Goal: Book appointment/travel/reservation

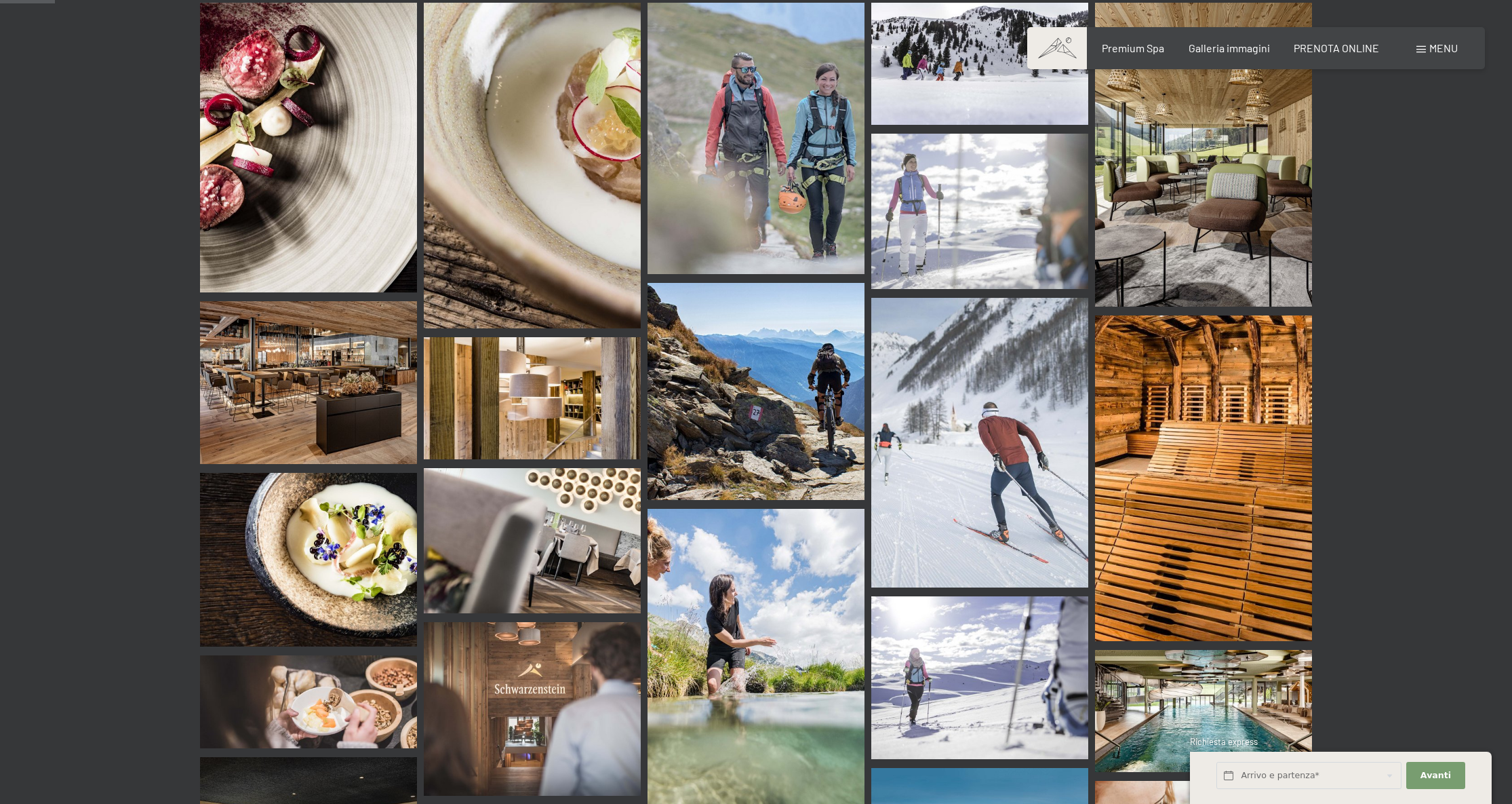
scroll to position [620, 0]
click at [347, 333] on img at bounding box center [308, 383] width 217 height 163
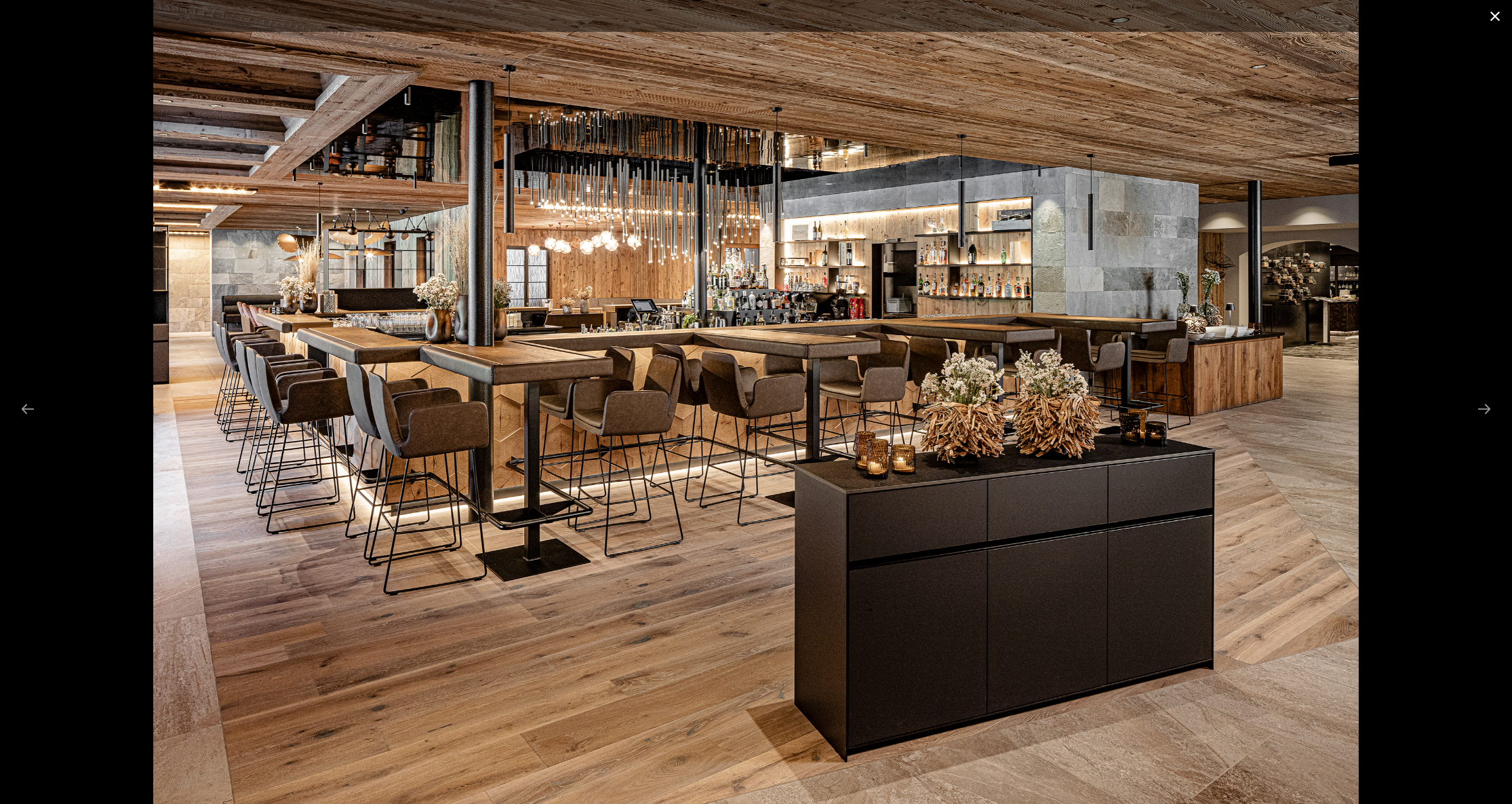
click at [1496, 14] on button "Close gallery" at bounding box center [1495, 16] width 34 height 32
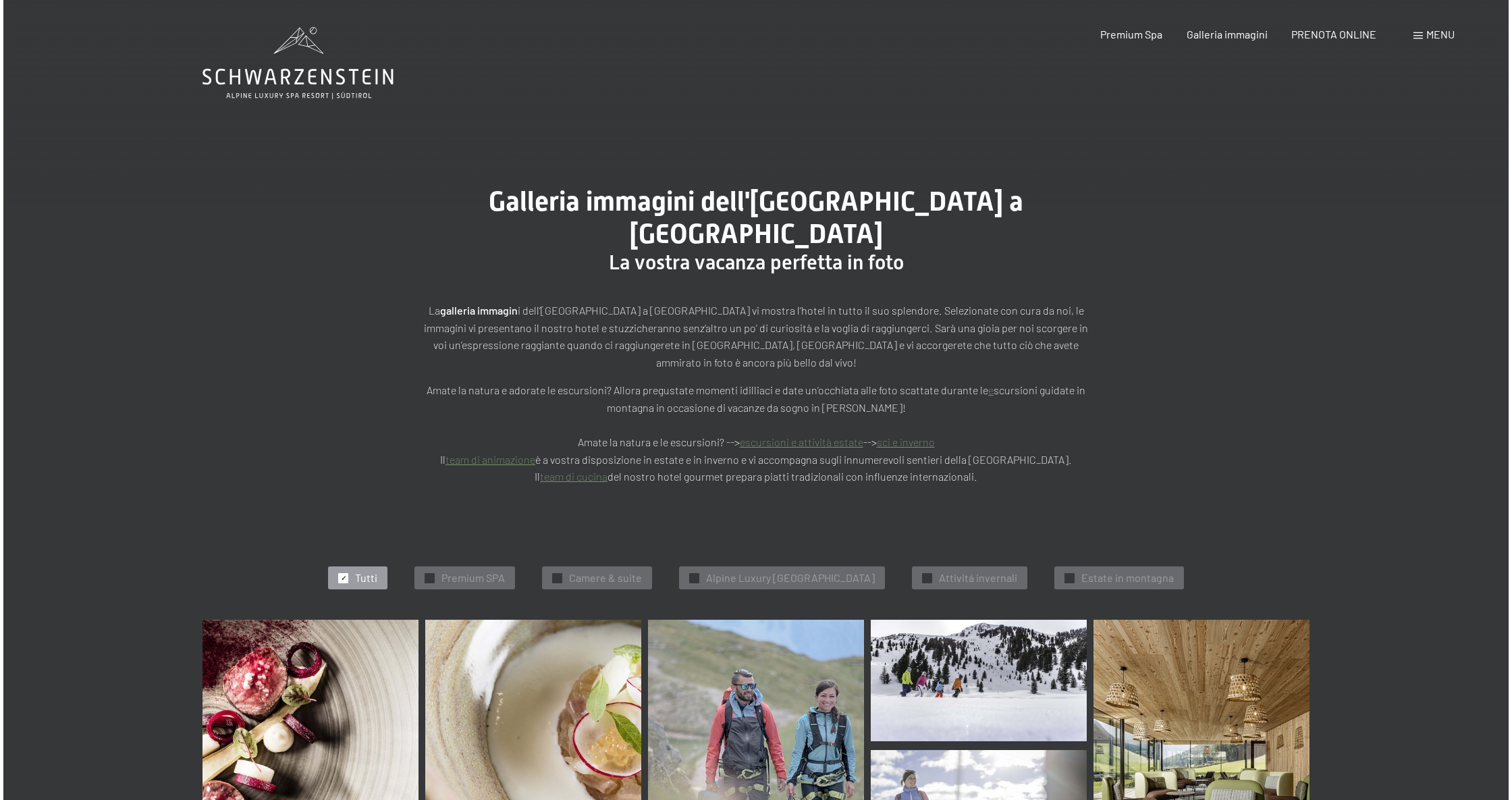
scroll to position [0, 0]
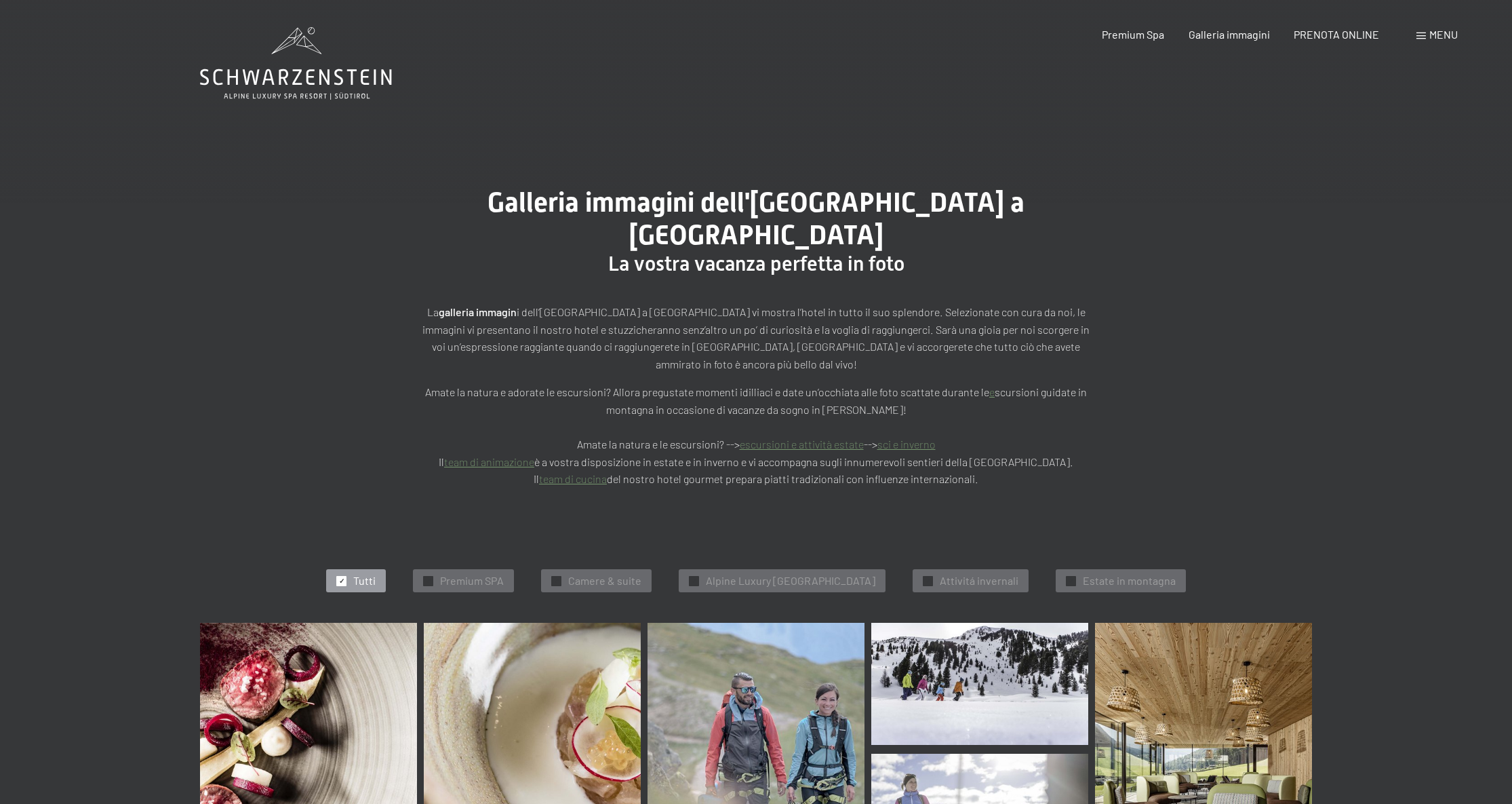
click at [1442, 35] on span "Menu" at bounding box center [1442, 34] width 29 height 13
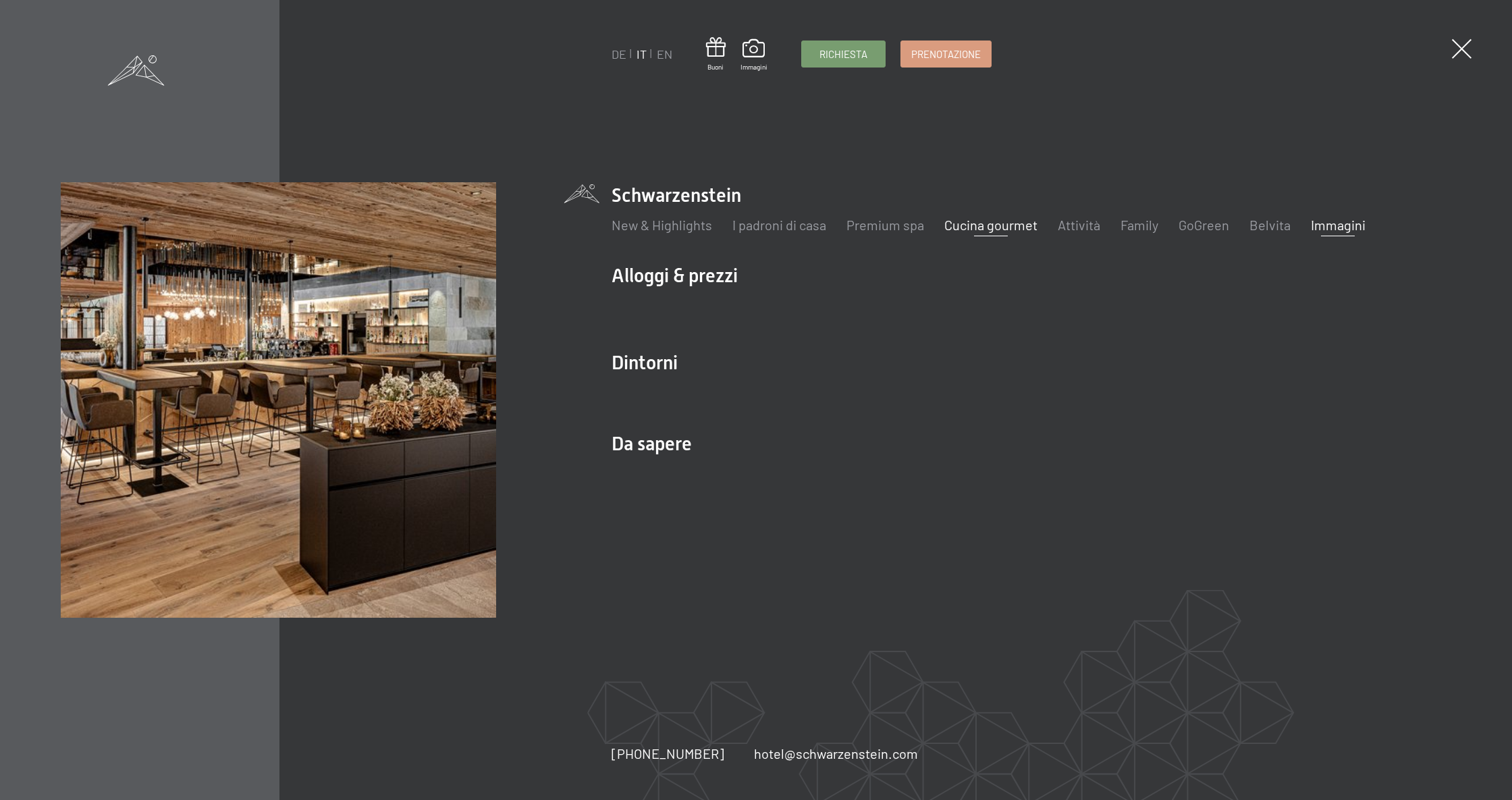
click at [987, 228] on link "Cucina gourmet" at bounding box center [991, 224] width 93 height 16
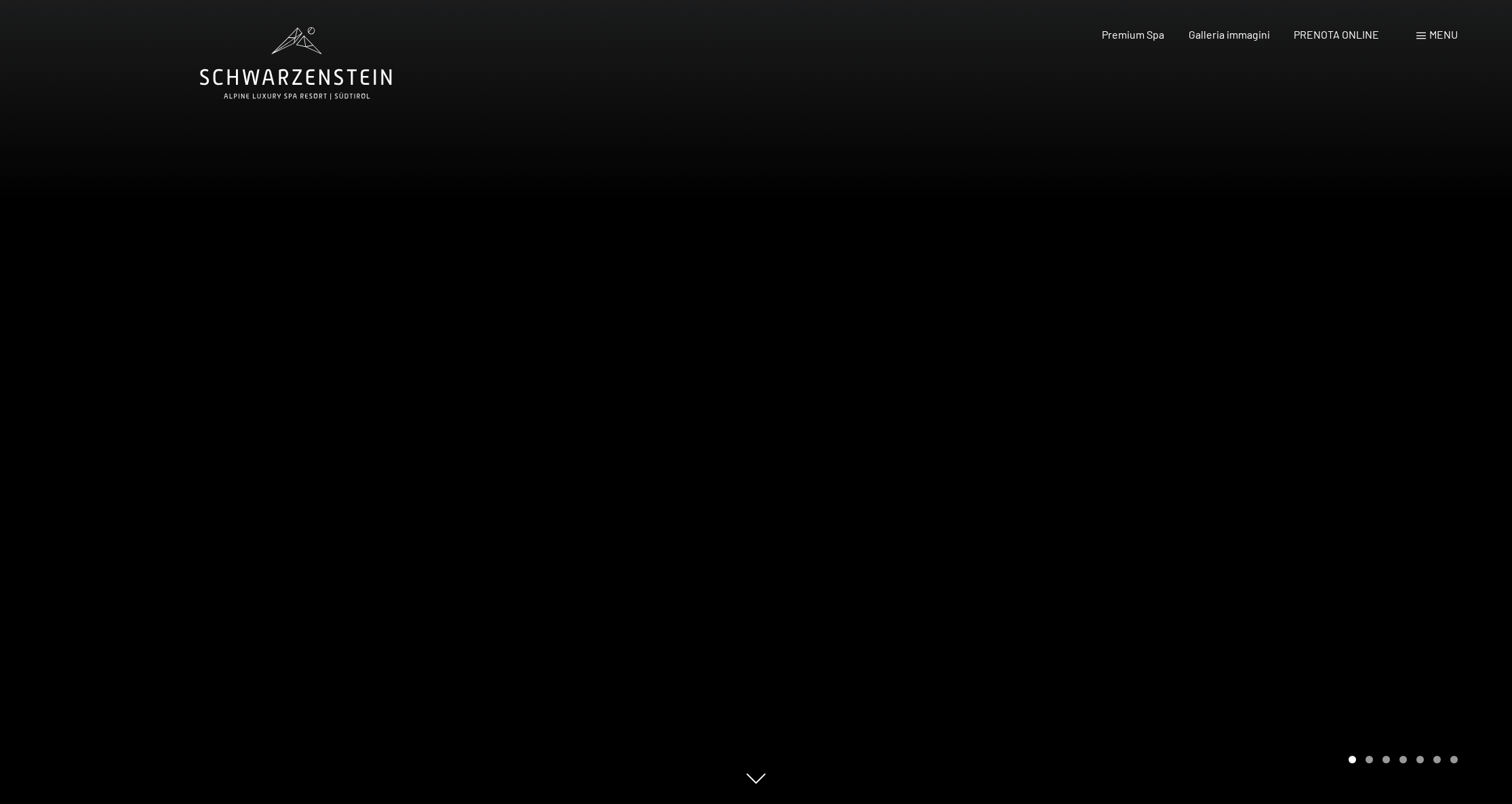
click at [1425, 35] on span at bounding box center [1421, 36] width 10 height 7
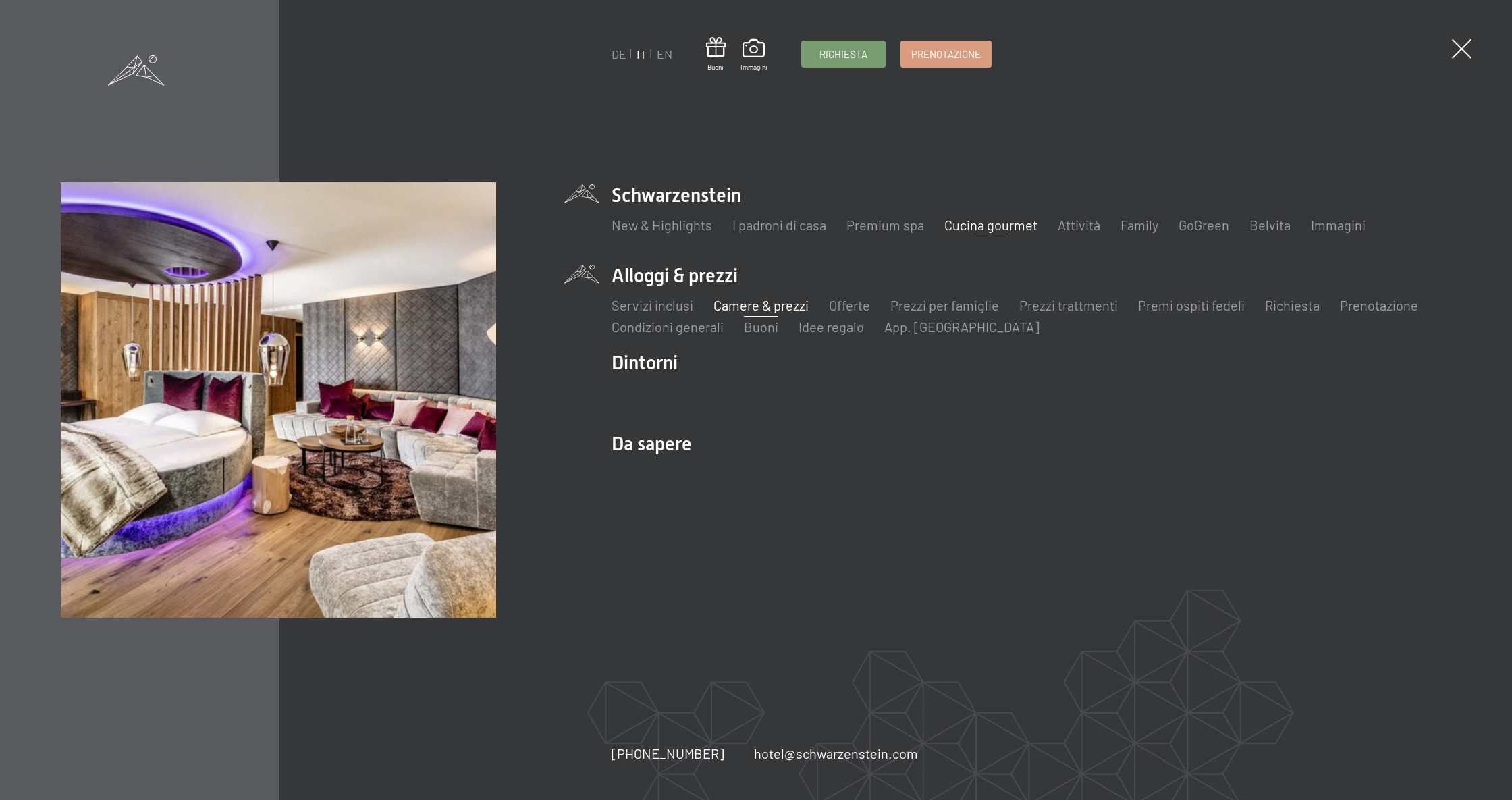
click at [767, 307] on link "Camere & prezzi" at bounding box center [760, 305] width 95 height 16
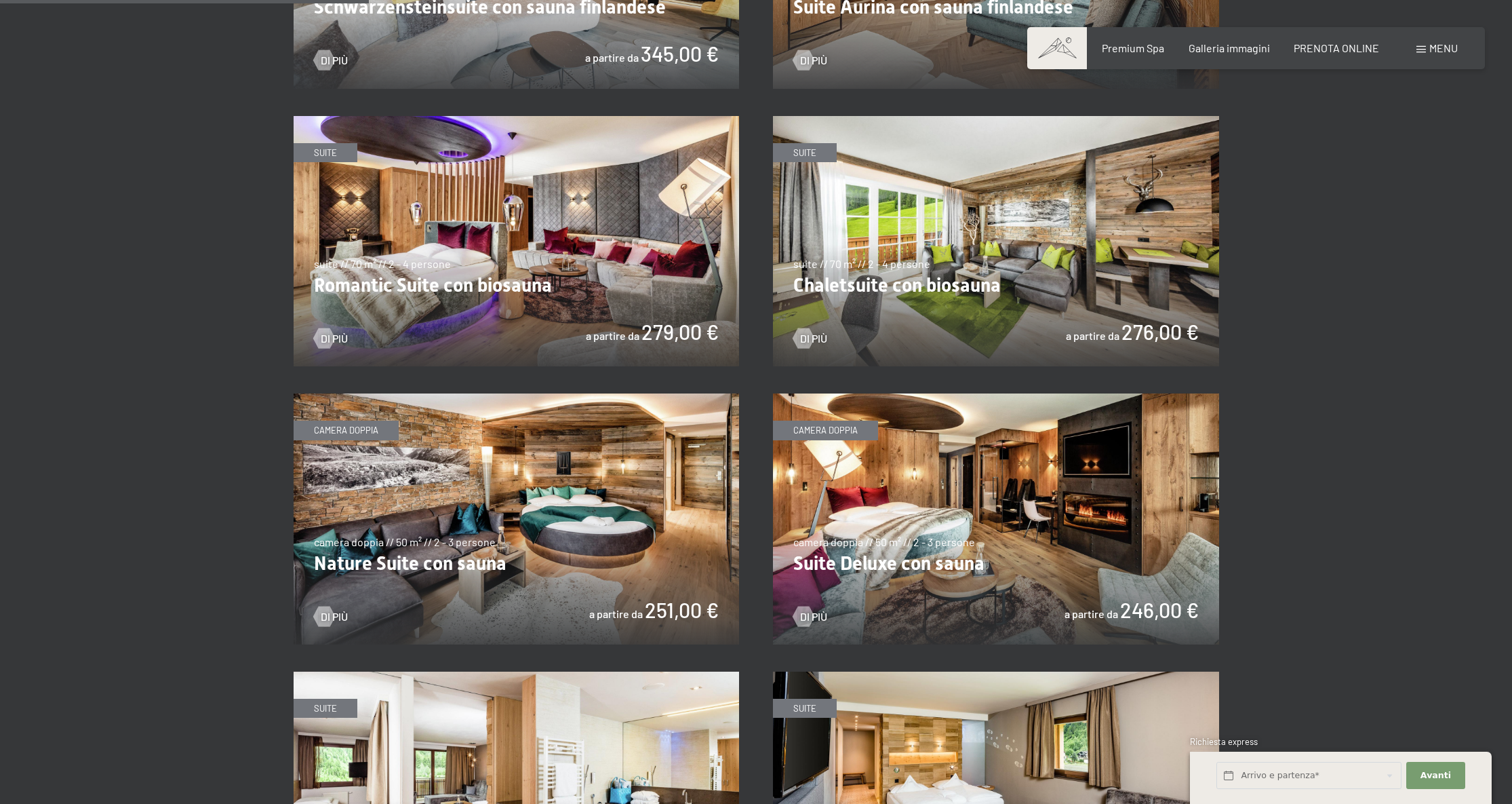
scroll to position [1070, 0]
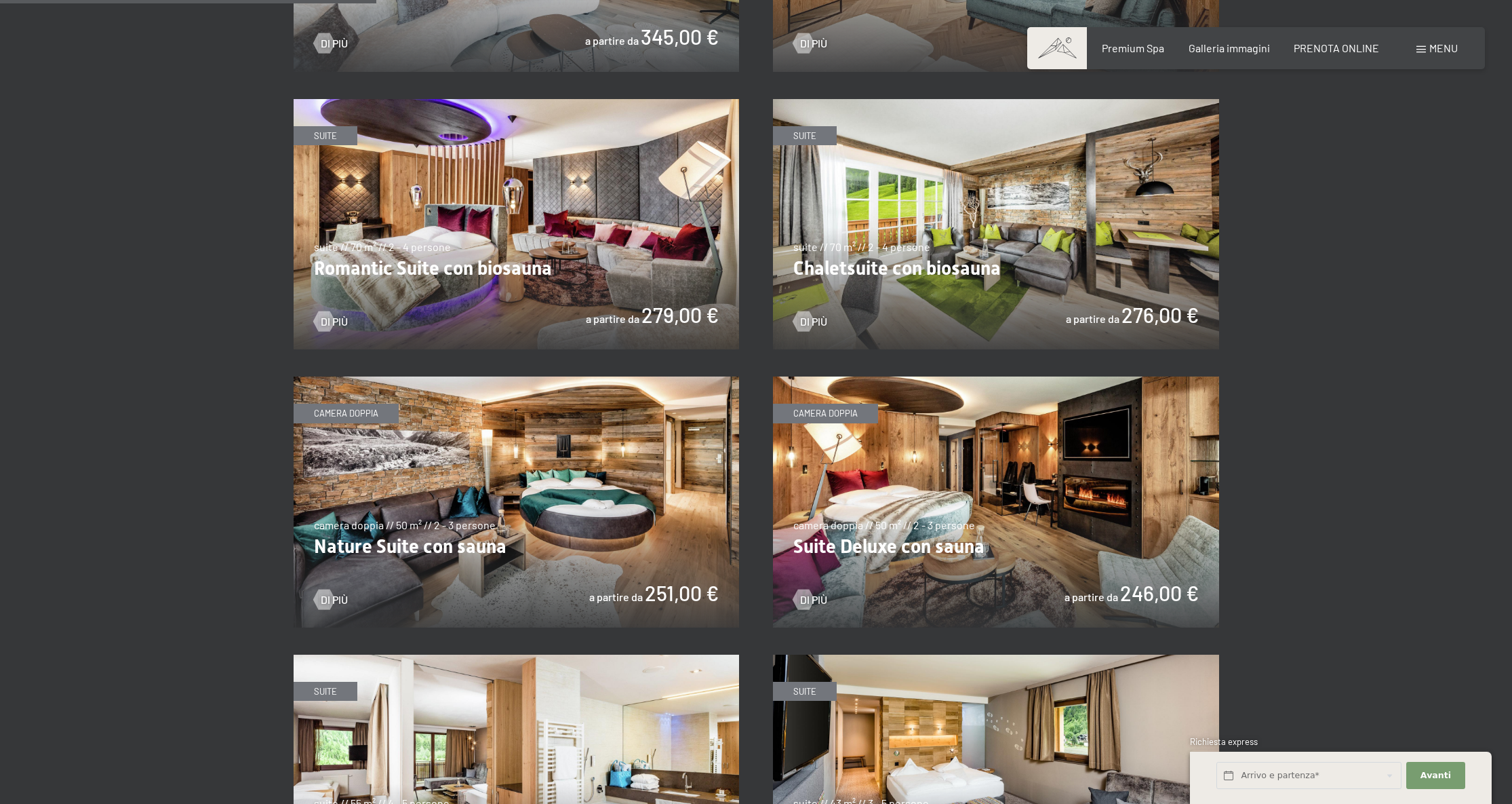
click at [966, 494] on img at bounding box center [995, 502] width 446 height 250
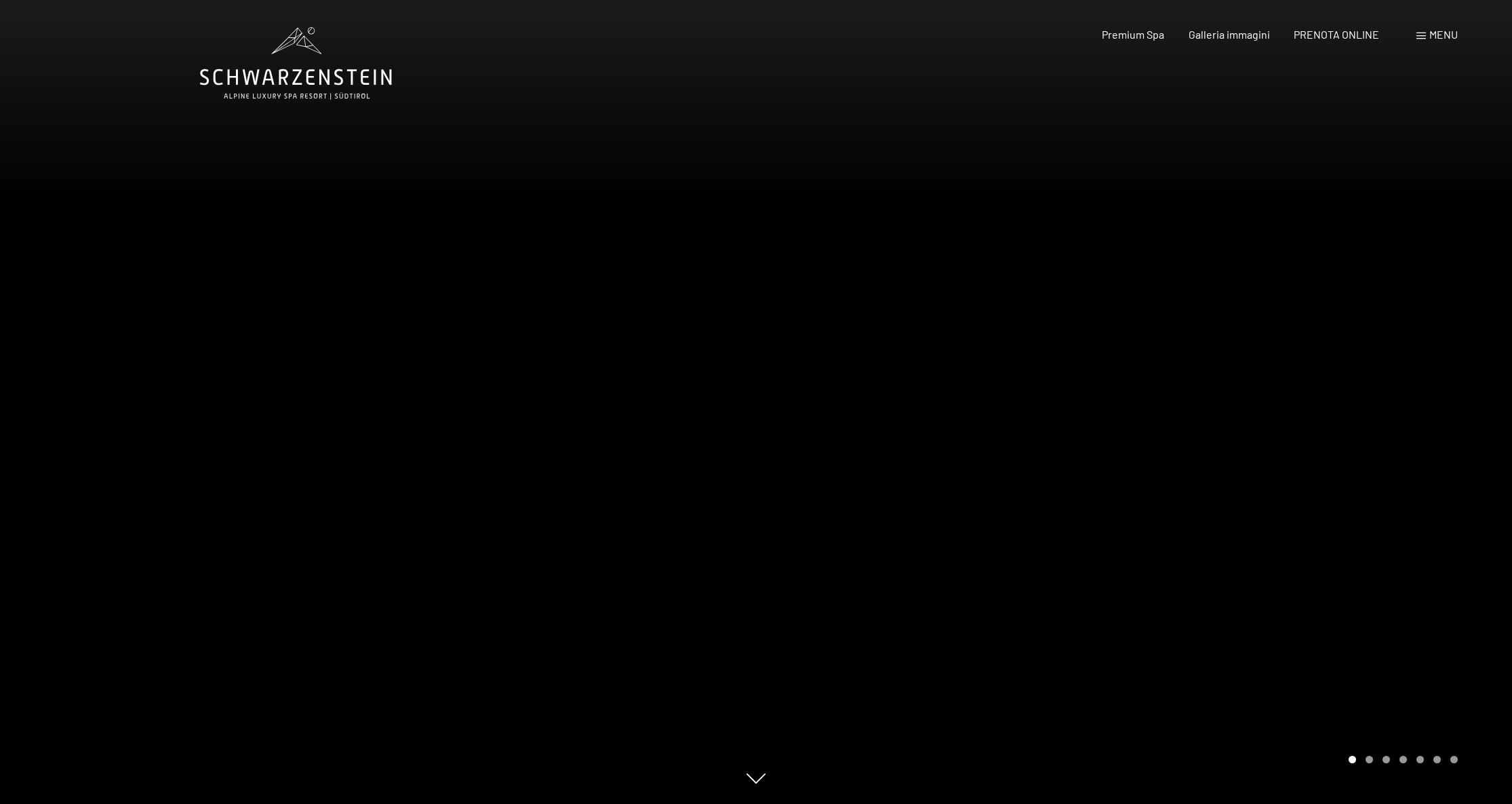
click at [1445, 36] on span "Menu" at bounding box center [1442, 34] width 29 height 13
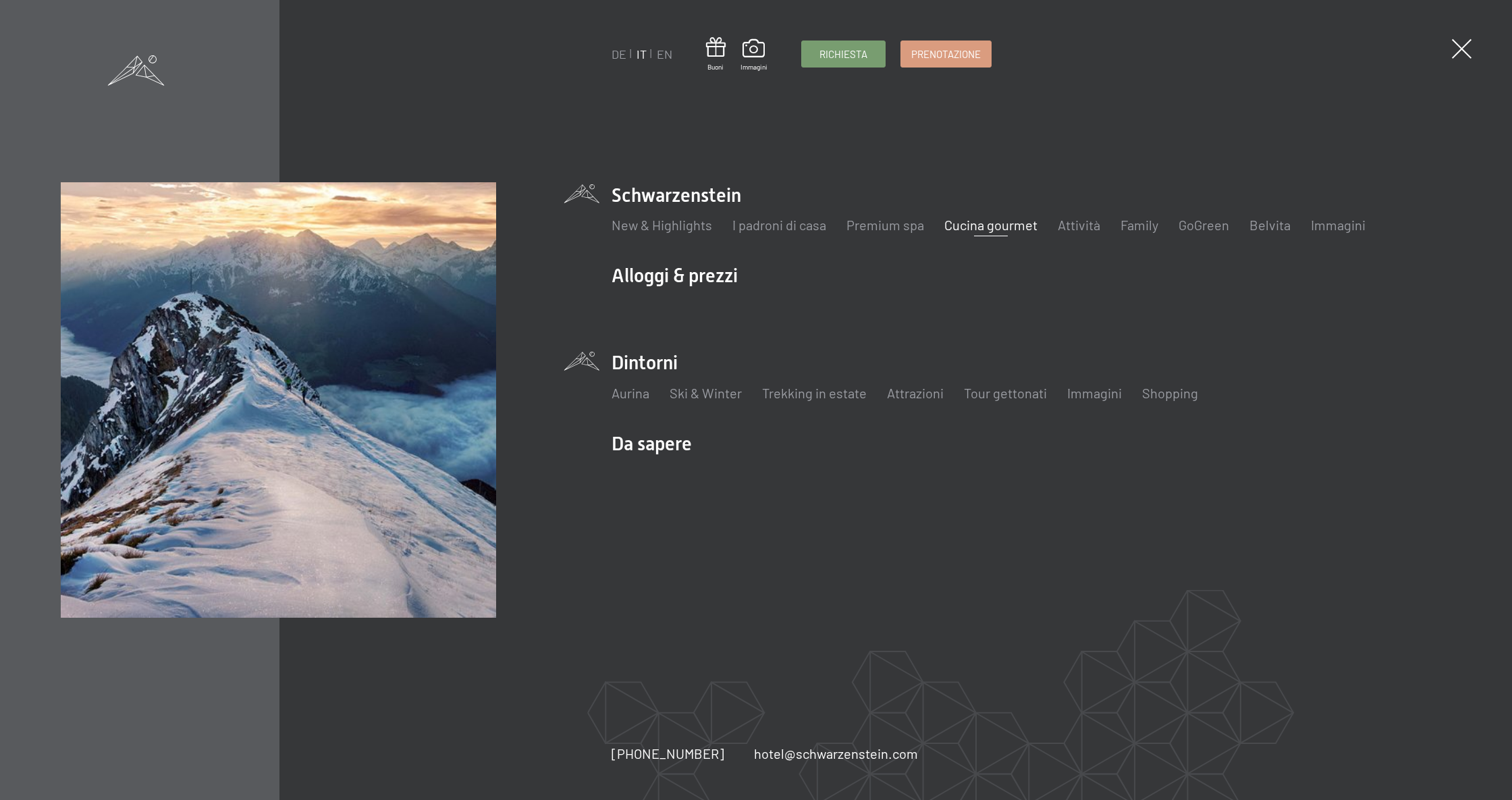
click at [656, 359] on li "Dintorni Aurina Ski & Winter Sci Scuola di sci Trekking in estate Escursioni Bi…" at bounding box center [1031, 383] width 841 height 67
click at [629, 393] on link "Aurina" at bounding box center [630, 393] width 38 height 16
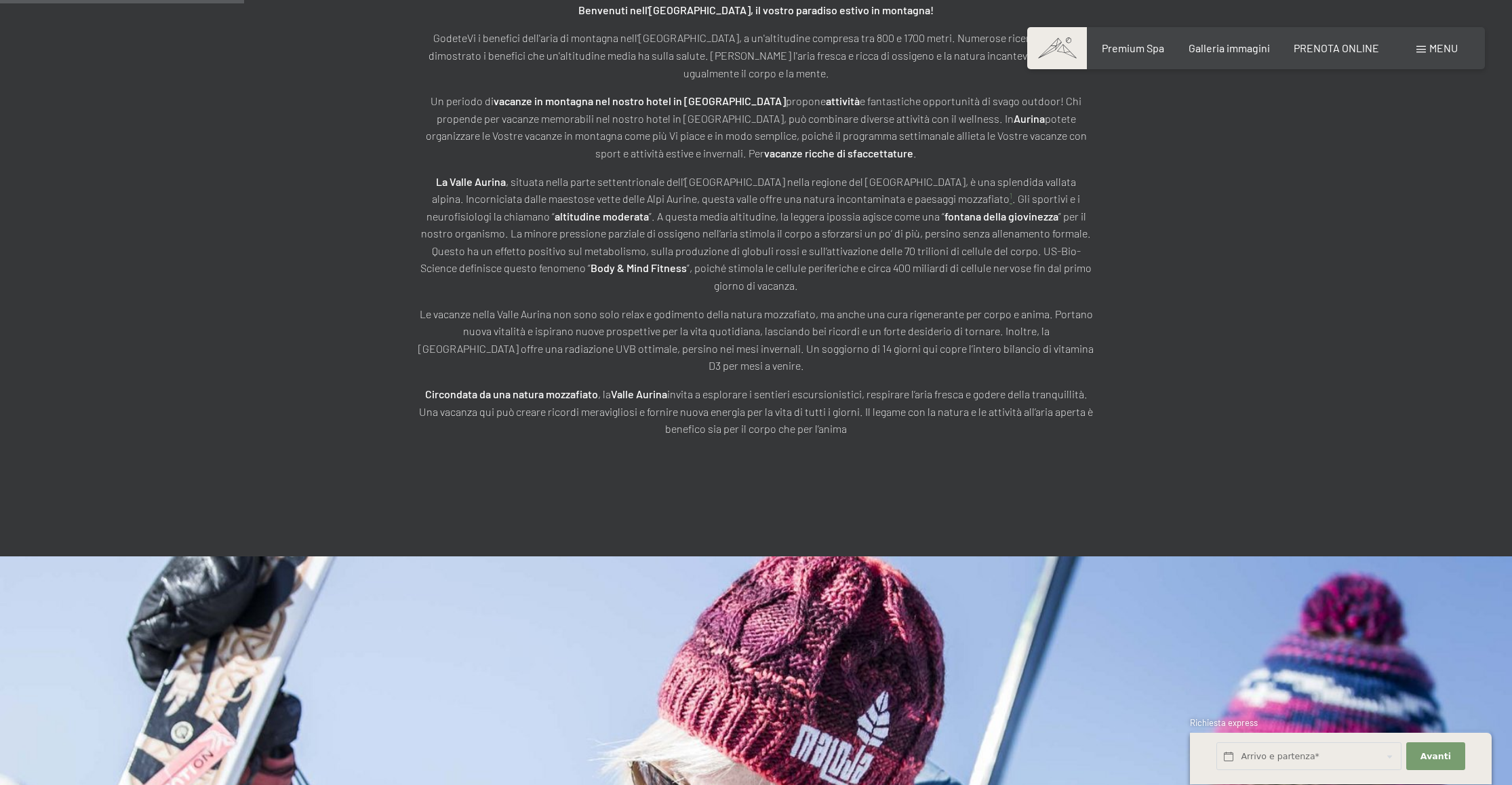
scroll to position [756, 0]
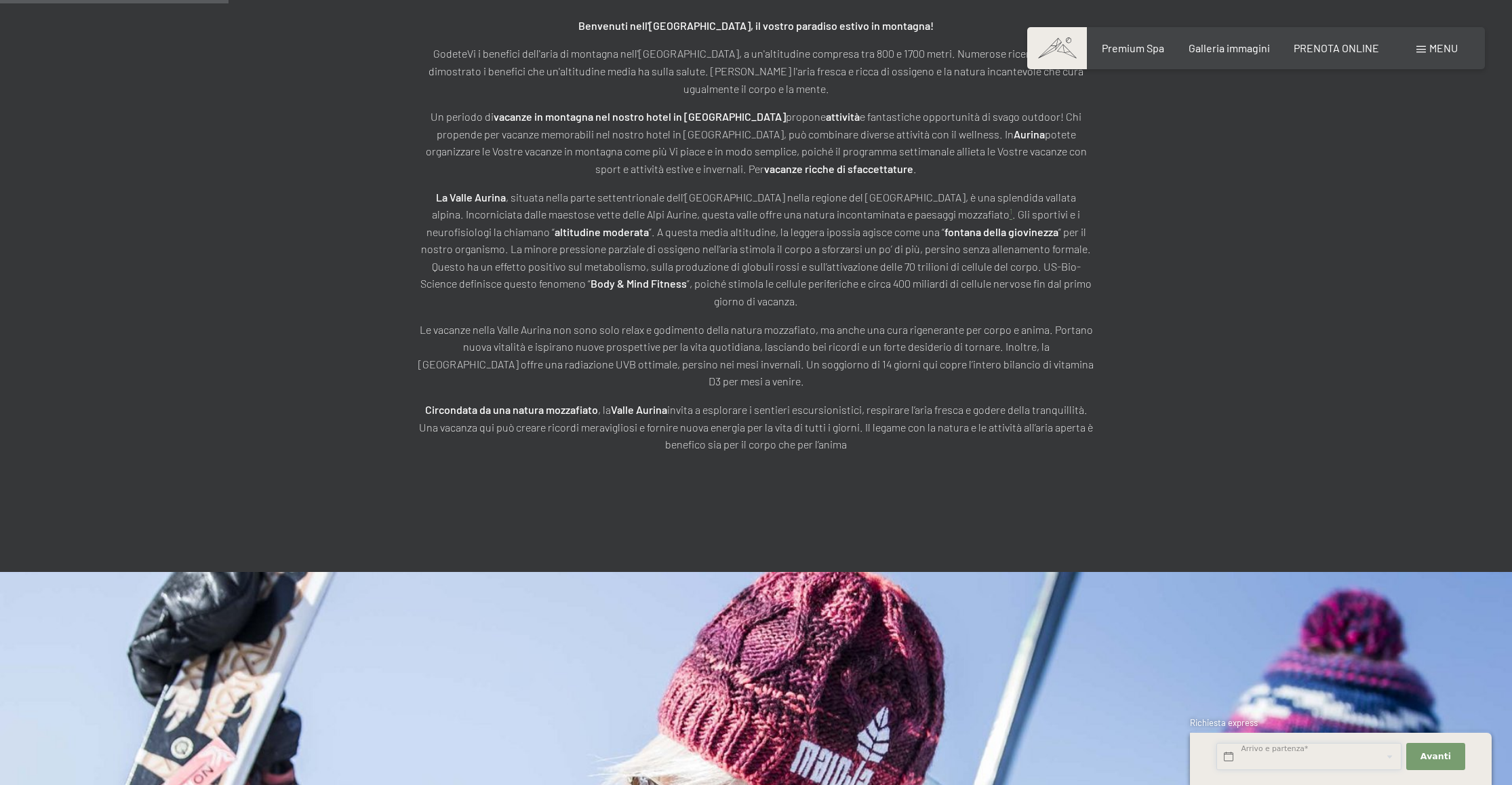
click at [1285, 754] on input "text" at bounding box center [1308, 756] width 185 height 28
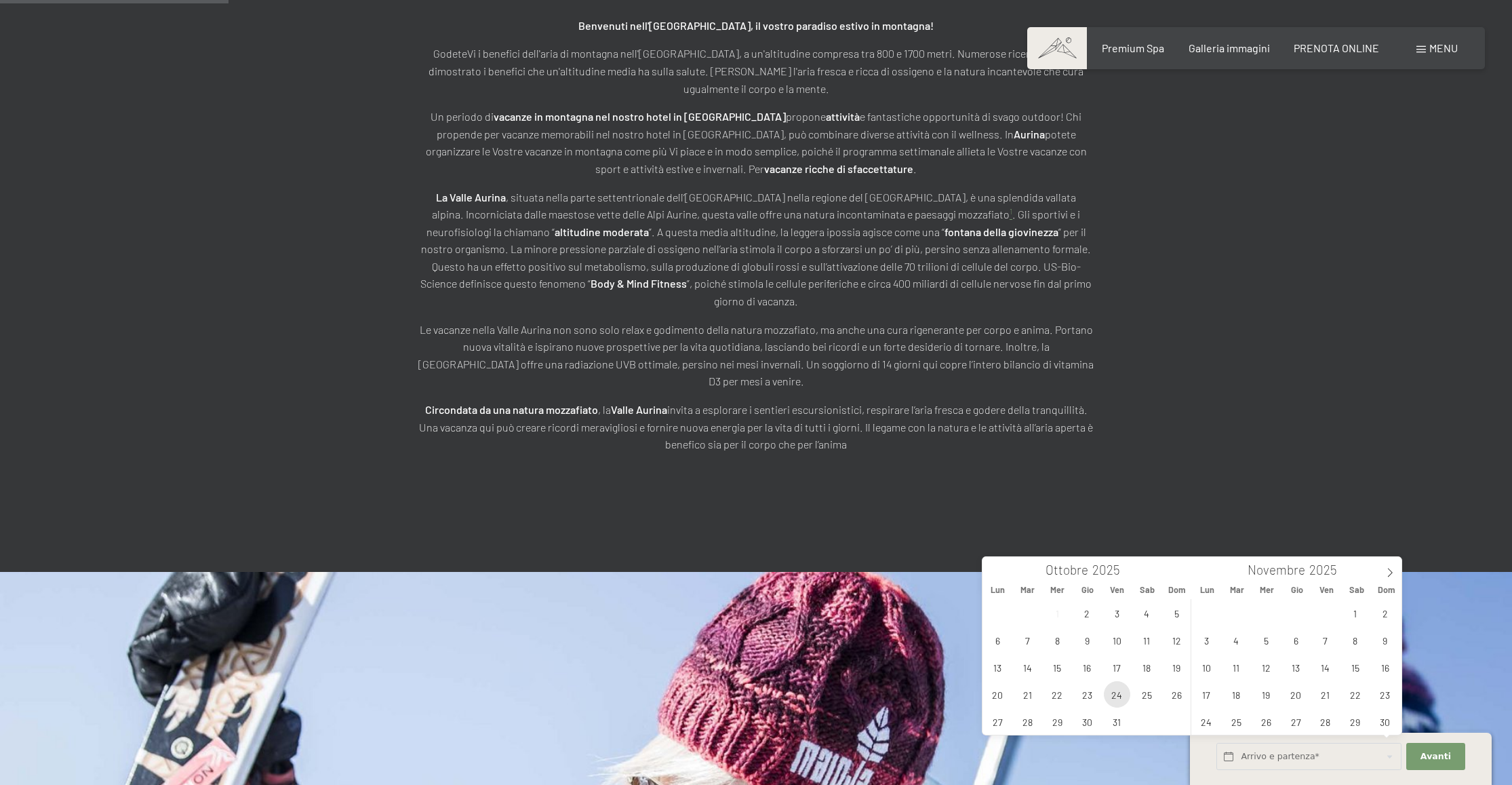
click at [1118, 693] on span "24" at bounding box center [1117, 694] width 27 height 27
click at [1179, 696] on span "26" at bounding box center [1176, 694] width 27 height 27
type input "Ven. 24/10/2025 - Dom. 26/10/2025"
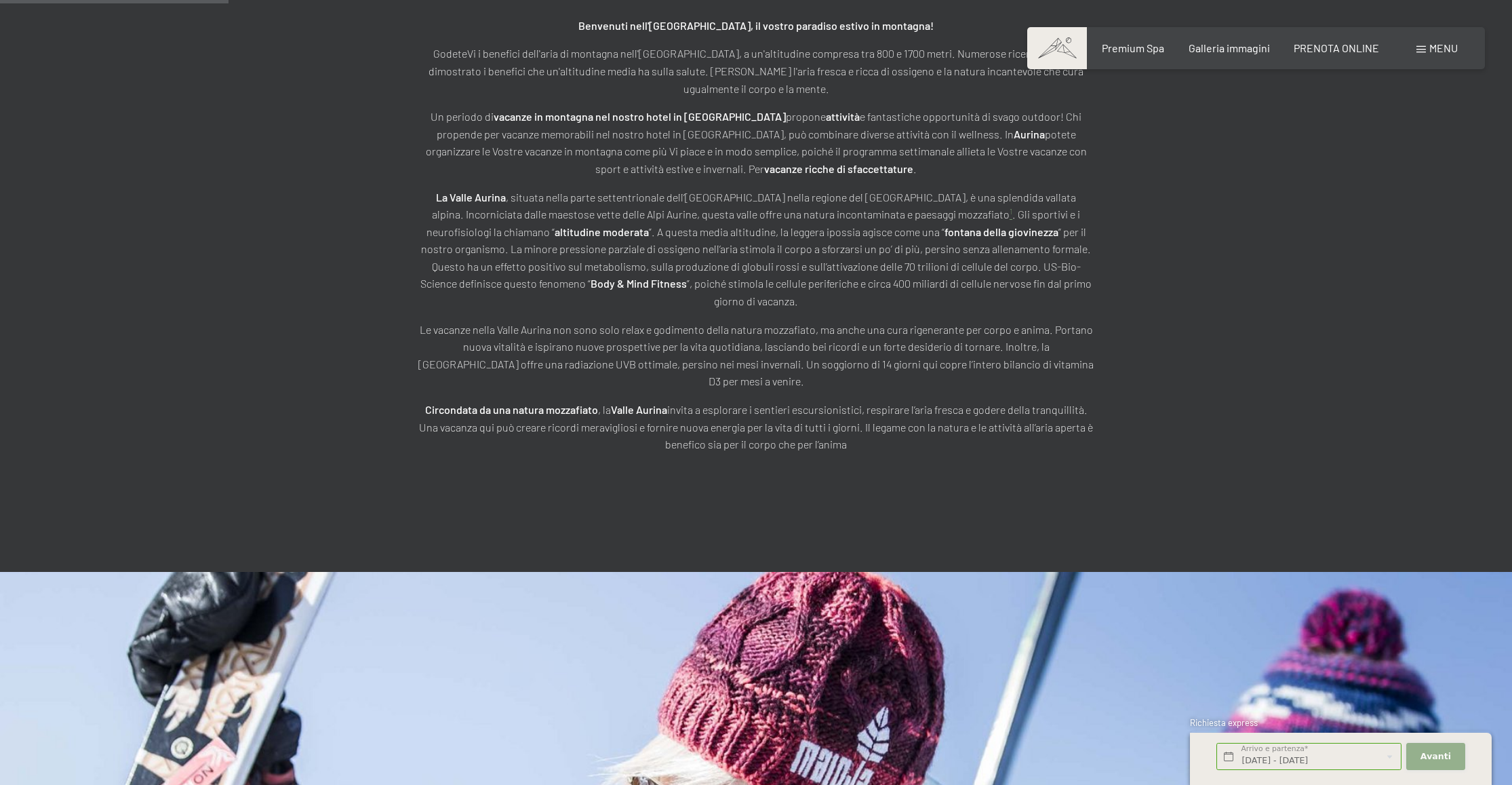
click at [1434, 752] on span "Avanti" at bounding box center [1436, 756] width 31 height 12
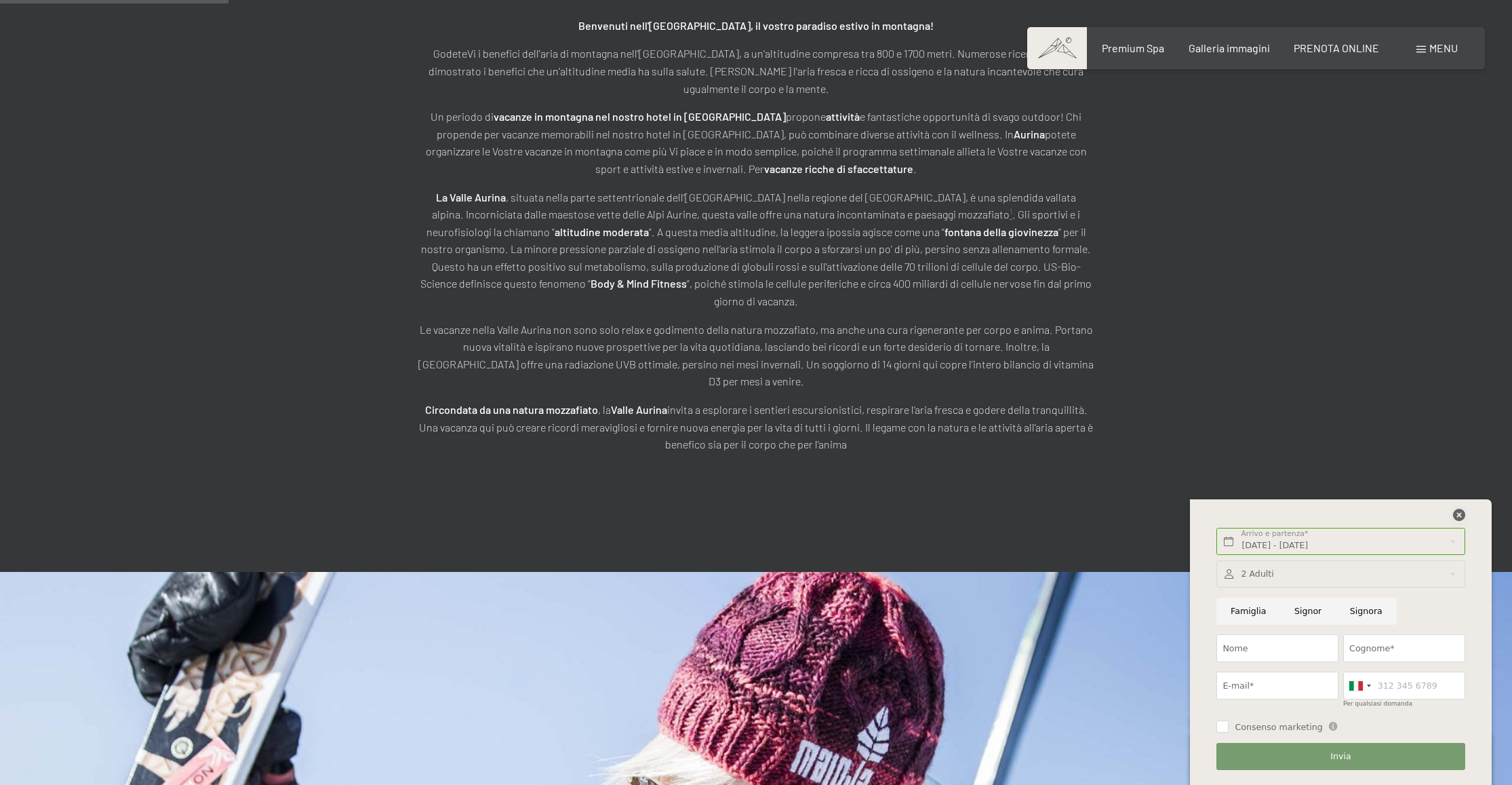
click at [1458, 516] on icon at bounding box center [1458, 515] width 12 height 12
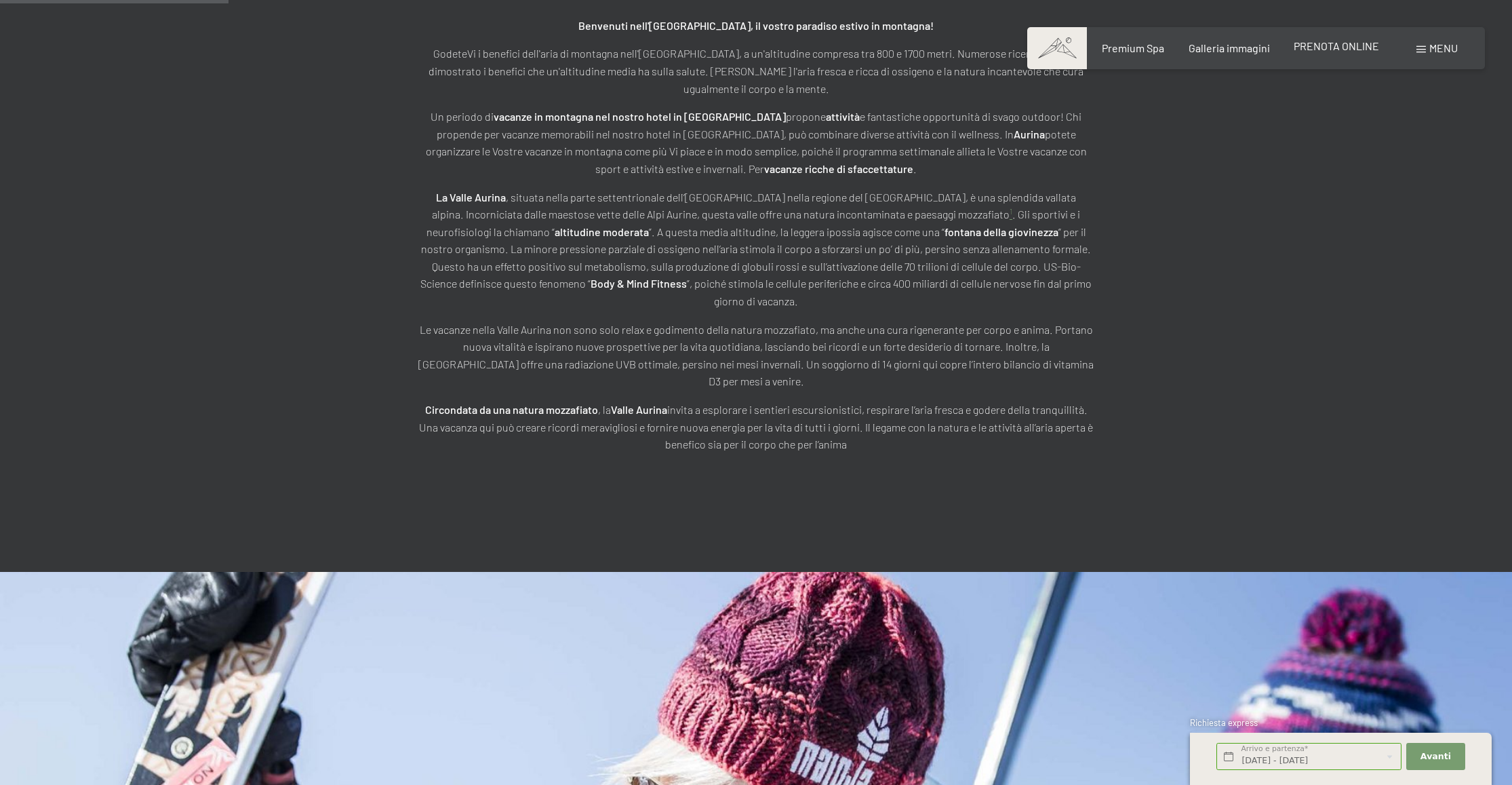
click at [1350, 45] on span "PRENOTA ONLINE" at bounding box center [1336, 46] width 85 height 13
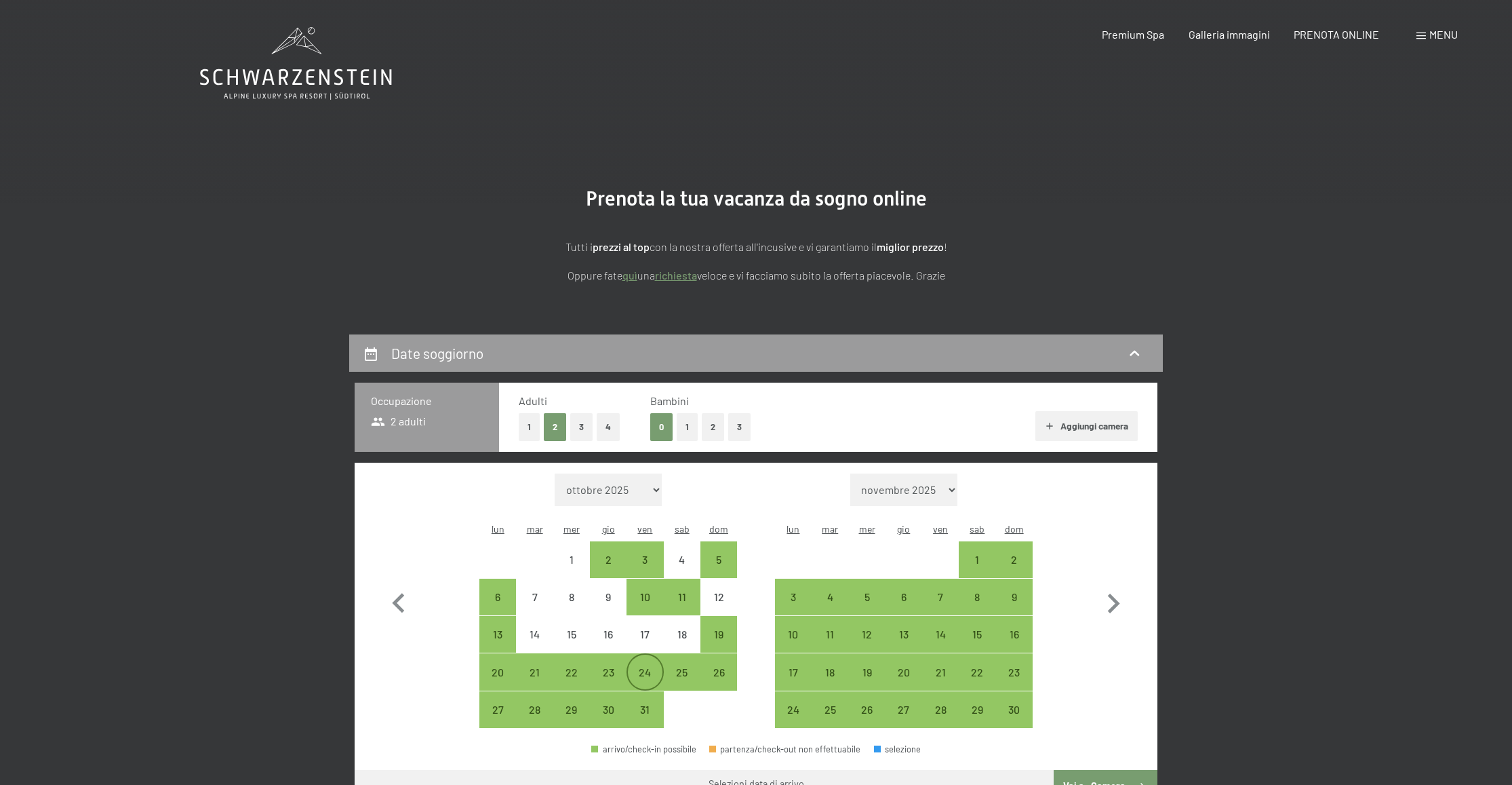
click at [642, 667] on div "24" at bounding box center [645, 684] width 34 height 34
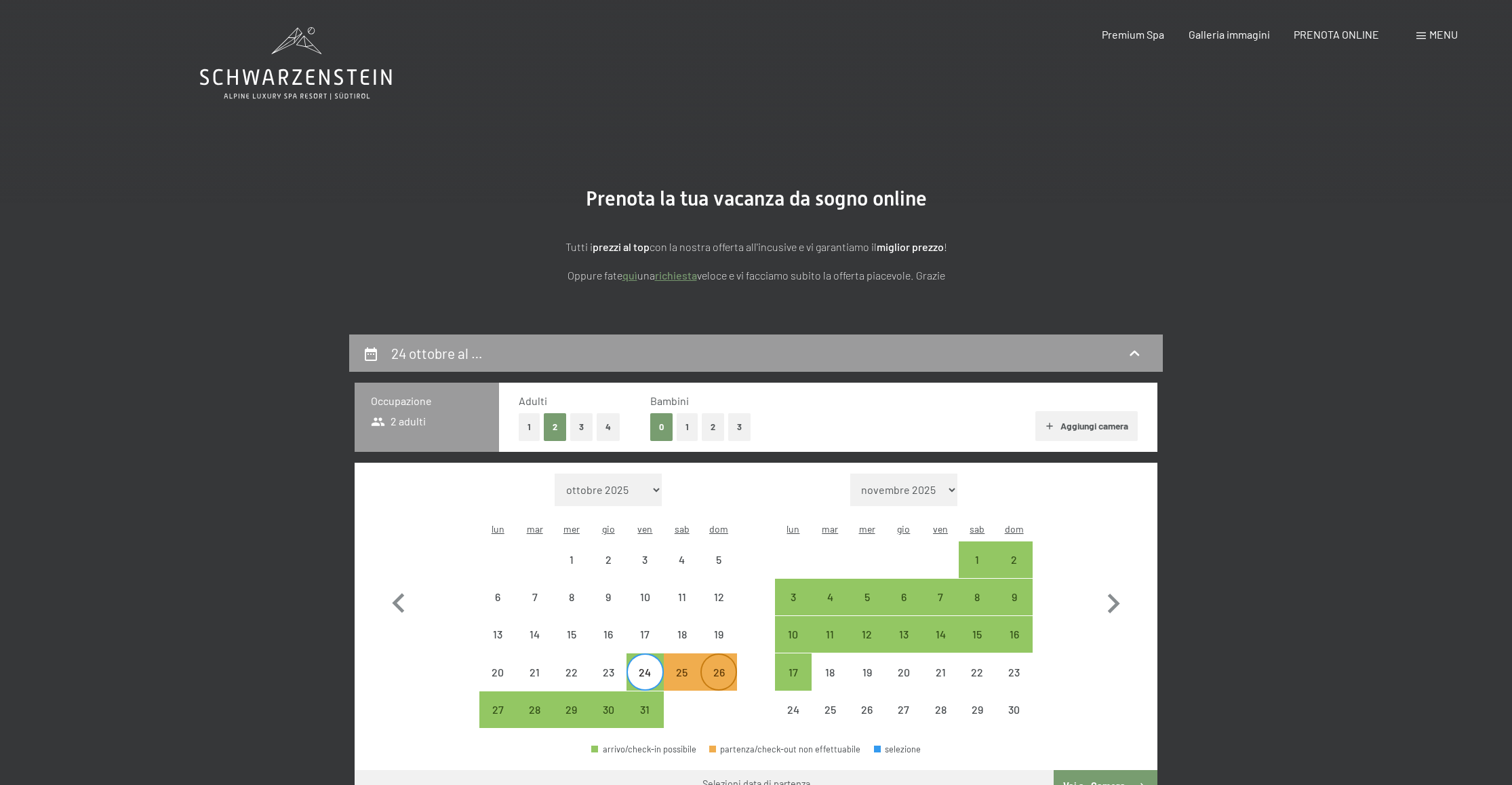
click at [725, 667] on div "26" at bounding box center [718, 684] width 34 height 34
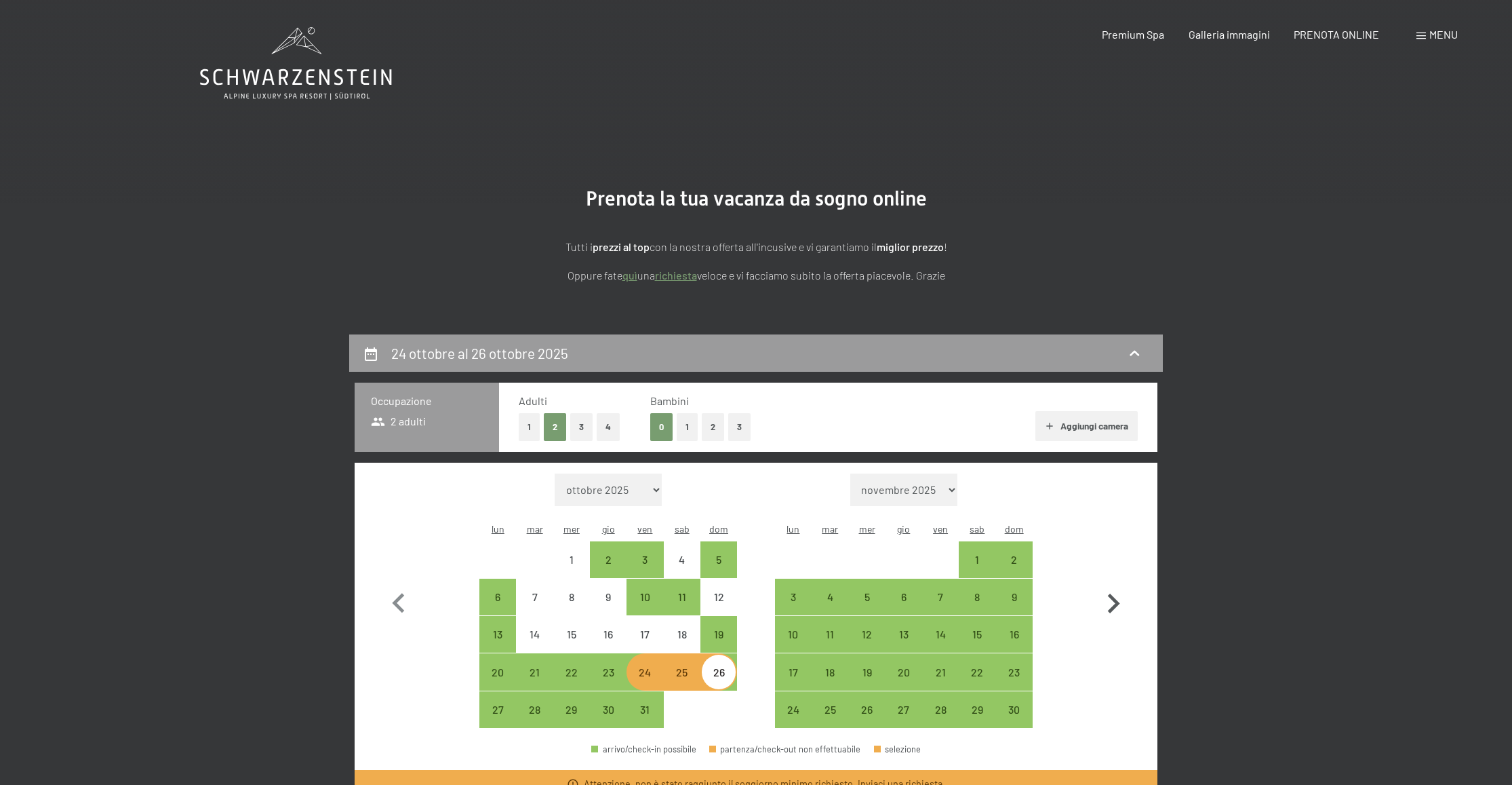
click at [1114, 593] on icon "button" at bounding box center [1114, 603] width 12 height 20
select select "2025-11-01"
select select "2025-12-01"
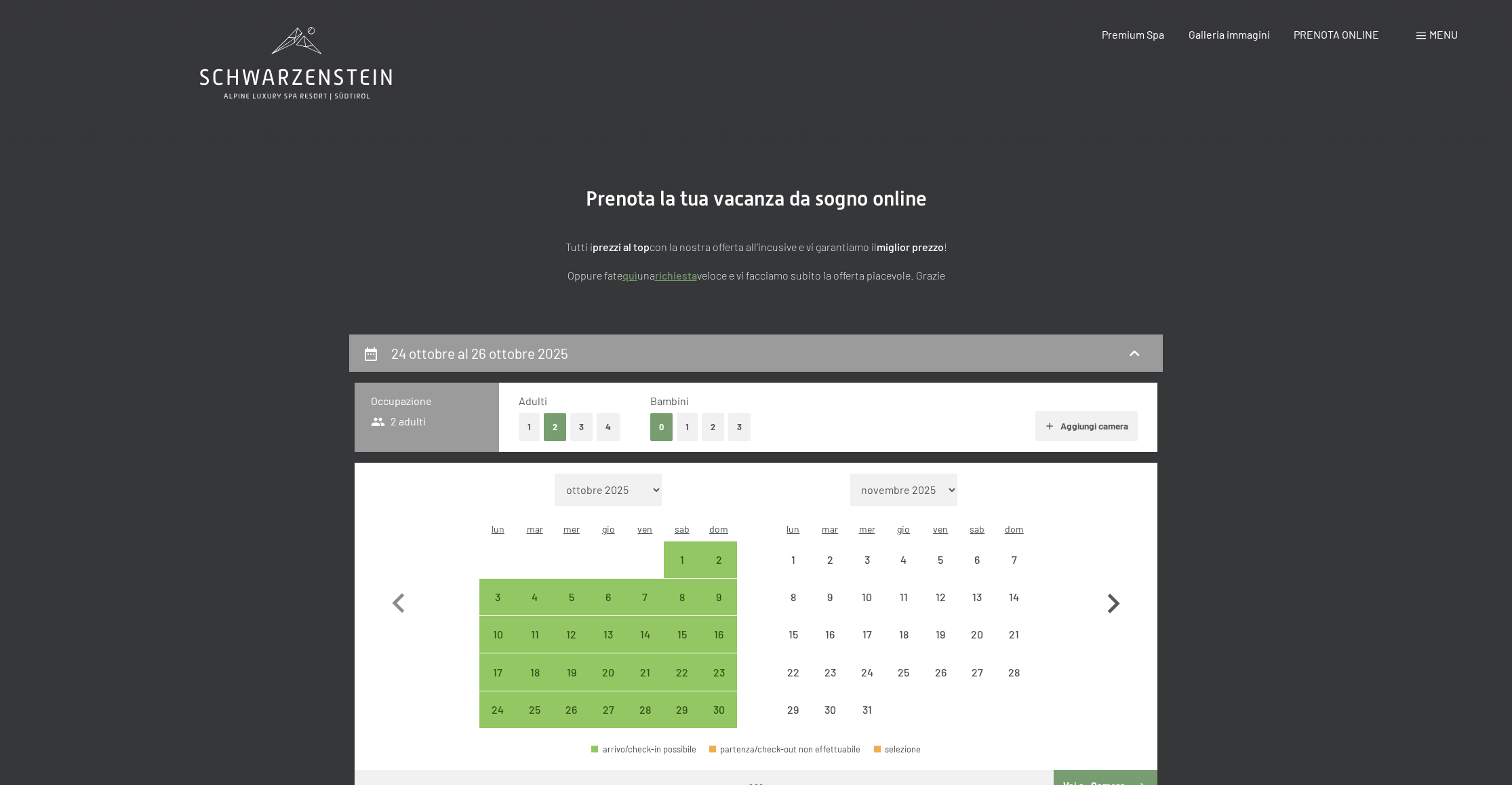
select select "2025-11-01"
select select "2025-12-01"
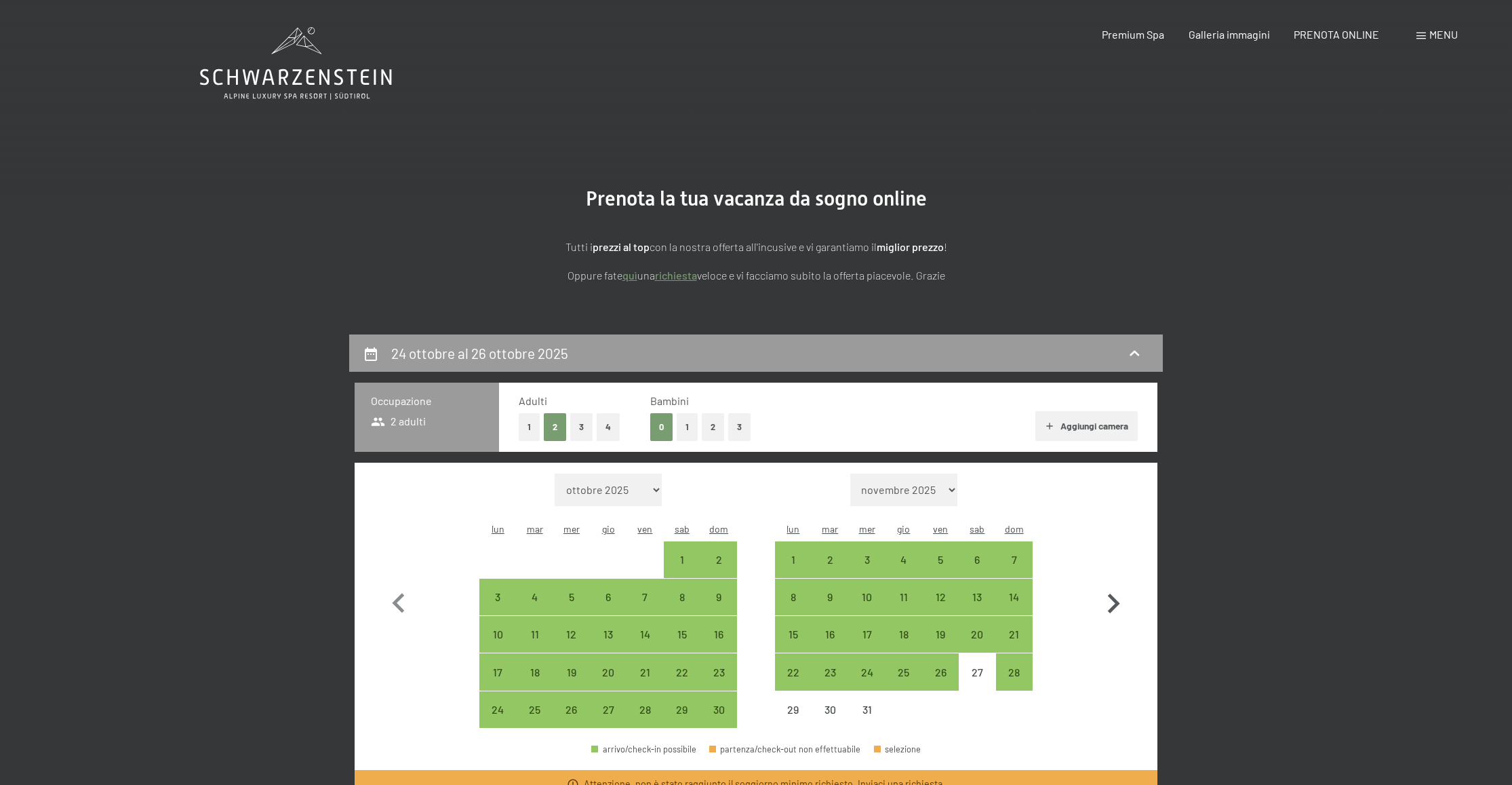
click at [1114, 593] on icon "button" at bounding box center [1114, 603] width 12 height 20
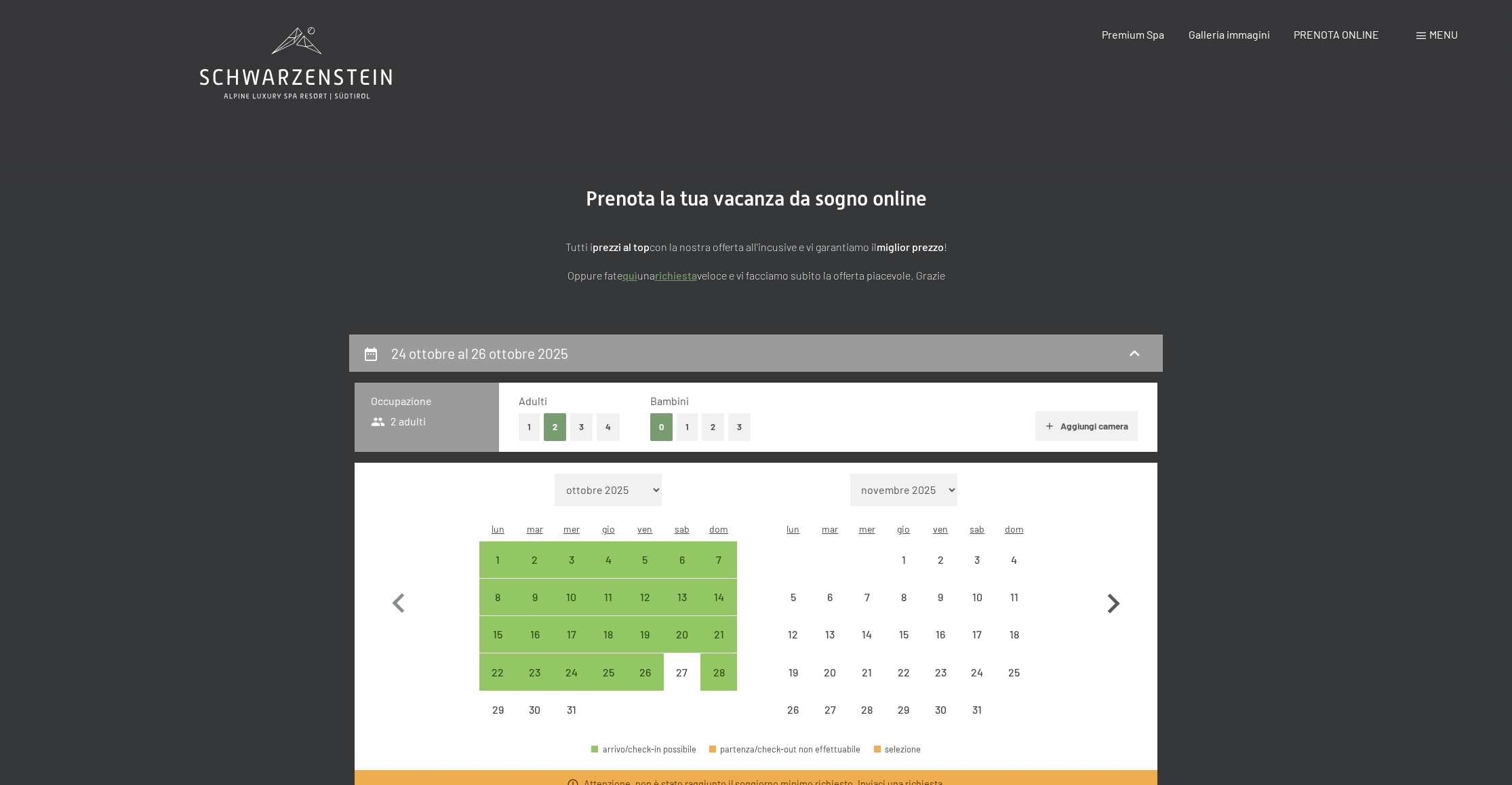
select select "2025-12-01"
select select "2026-01-01"
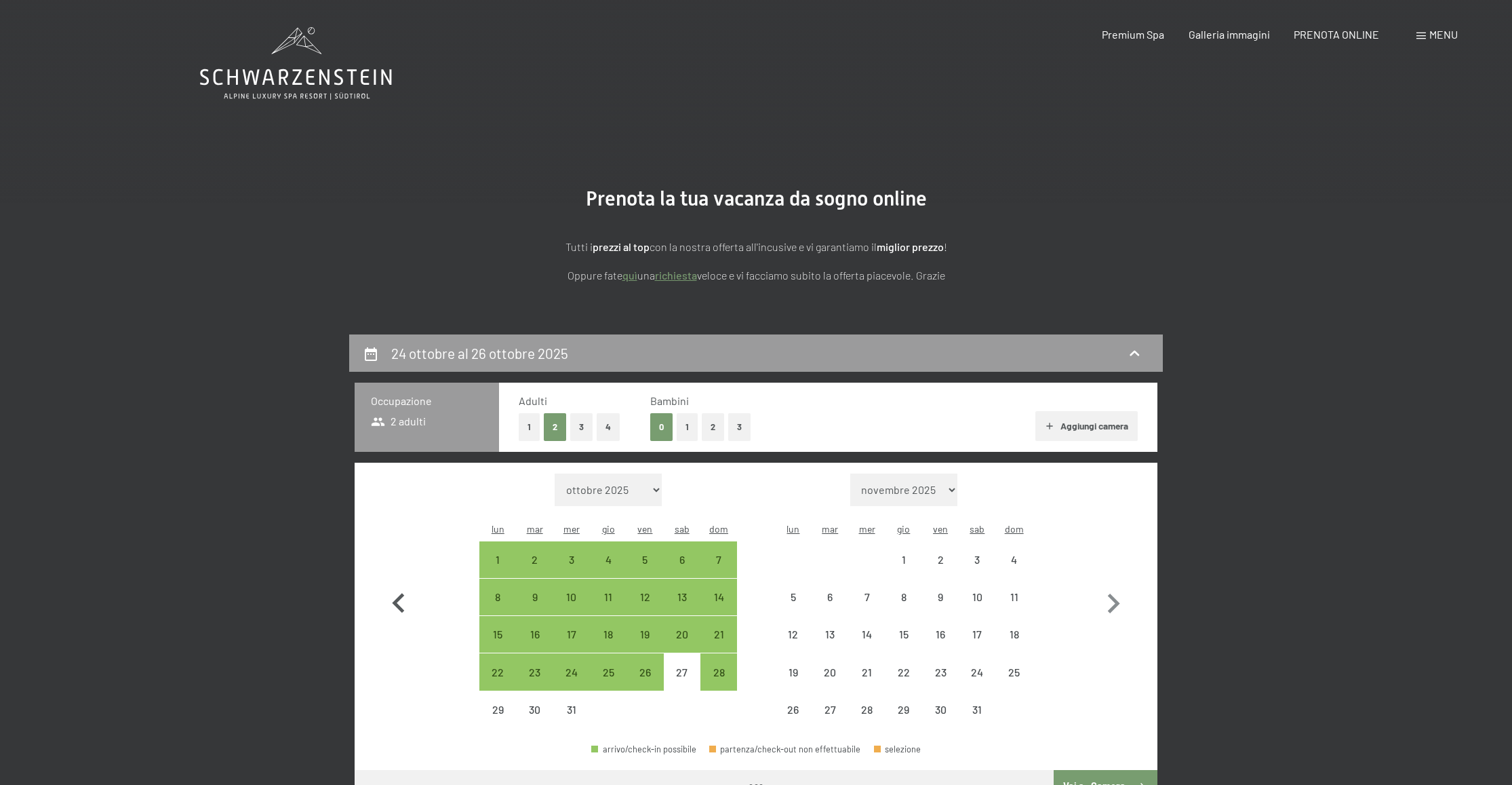
select select "2025-12-01"
select select "2026-01-01"
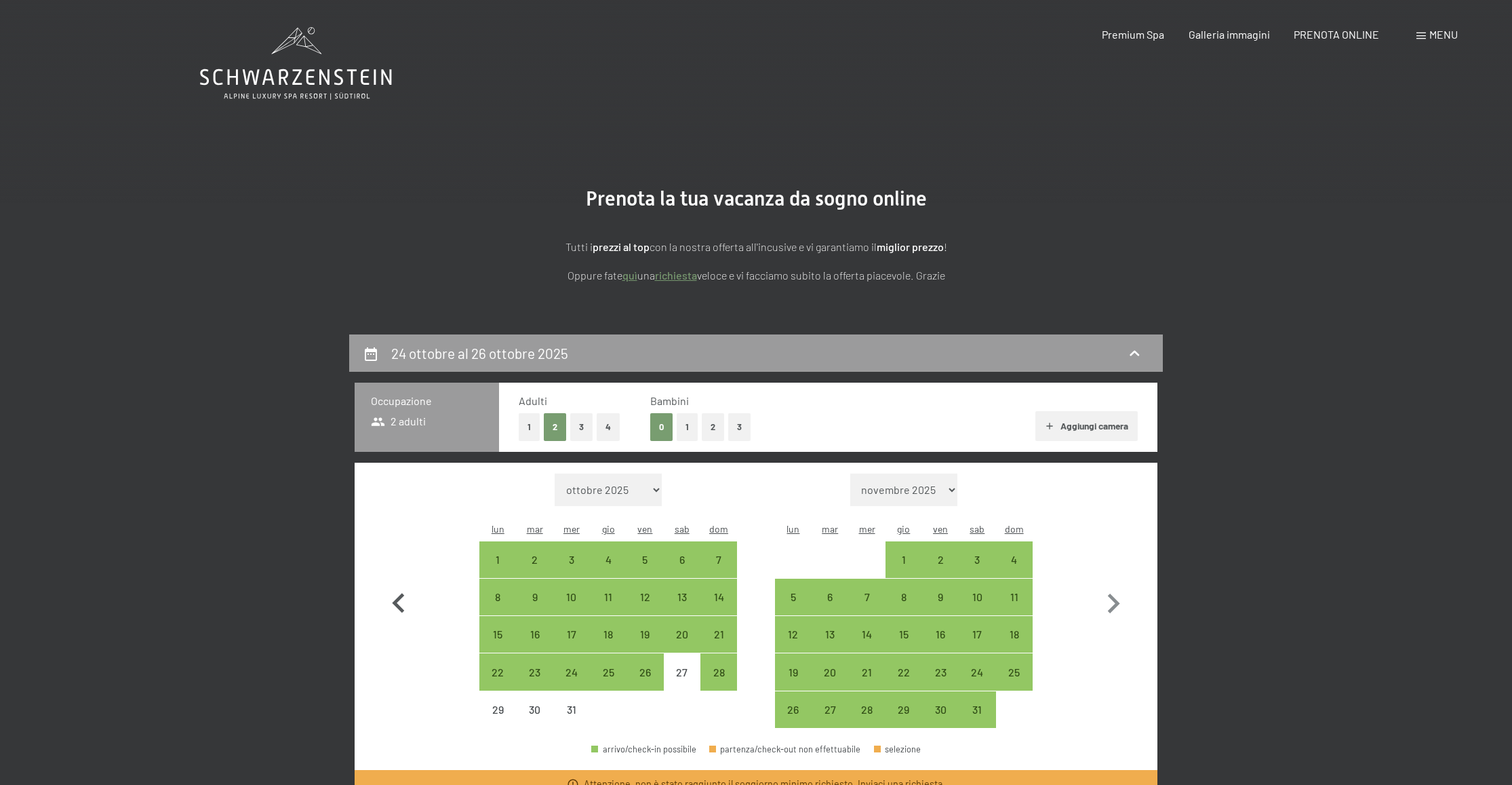
click at [398, 592] on icon "button" at bounding box center [398, 604] width 40 height 40
select select "2025-11-01"
select select "2025-12-01"
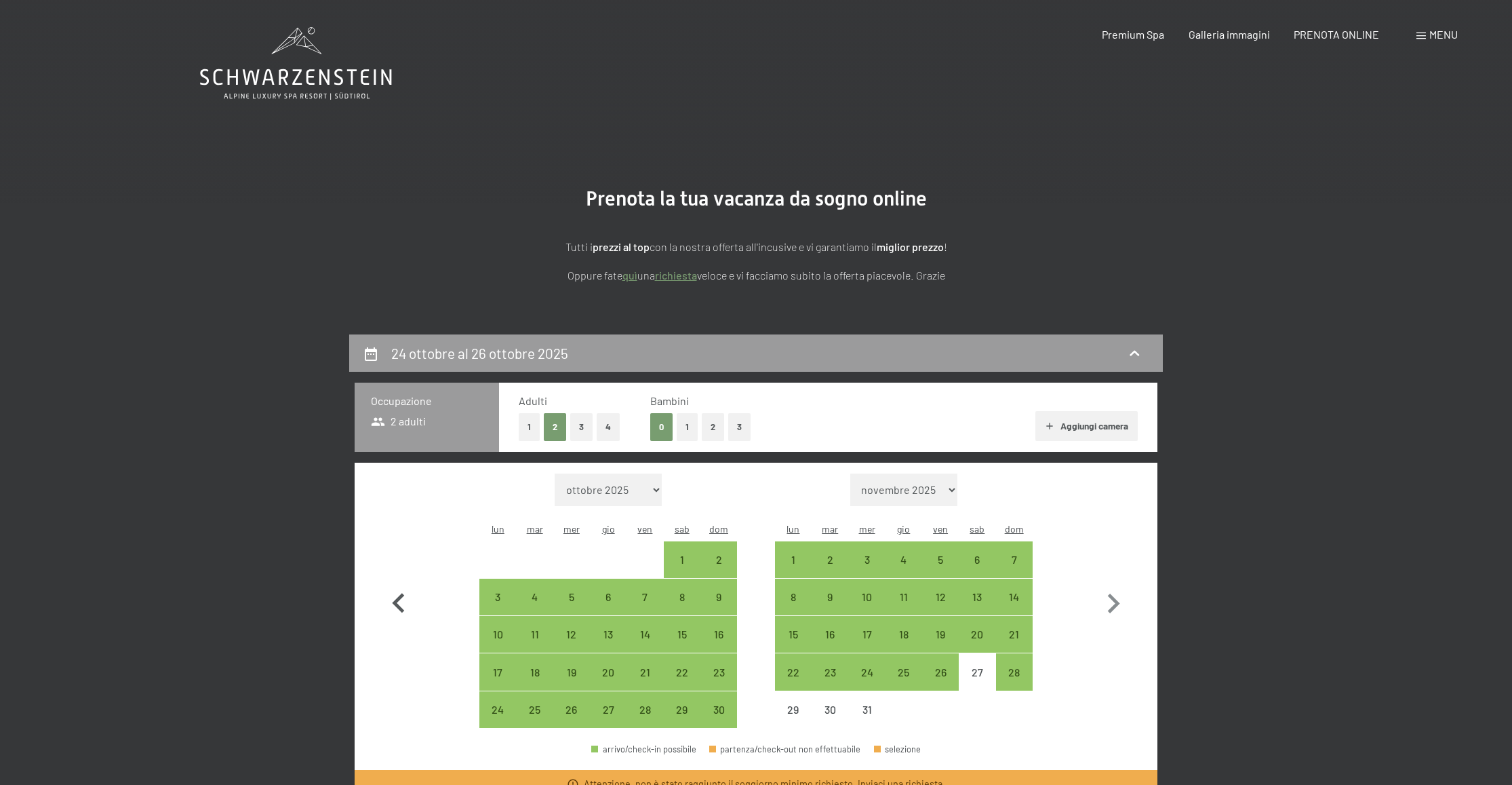
click at [398, 592] on icon "button" at bounding box center [398, 604] width 40 height 40
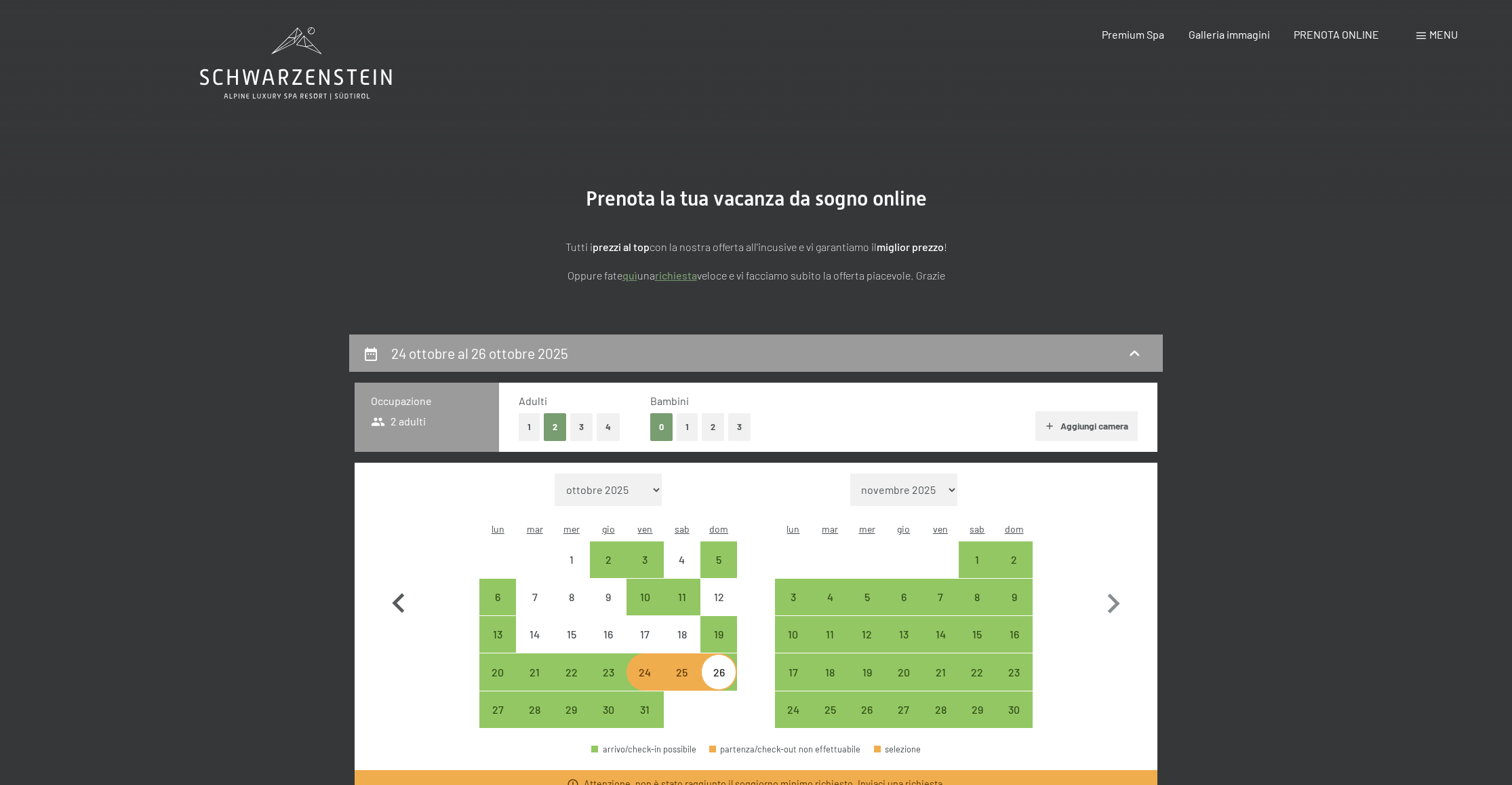
click at [398, 592] on icon "button" at bounding box center [398, 604] width 40 height 40
click at [380, 473] on button "button" at bounding box center [398, 600] width 40 height 255
click at [1155, 31] on span "Premium Spa" at bounding box center [1133, 32] width 63 height 13
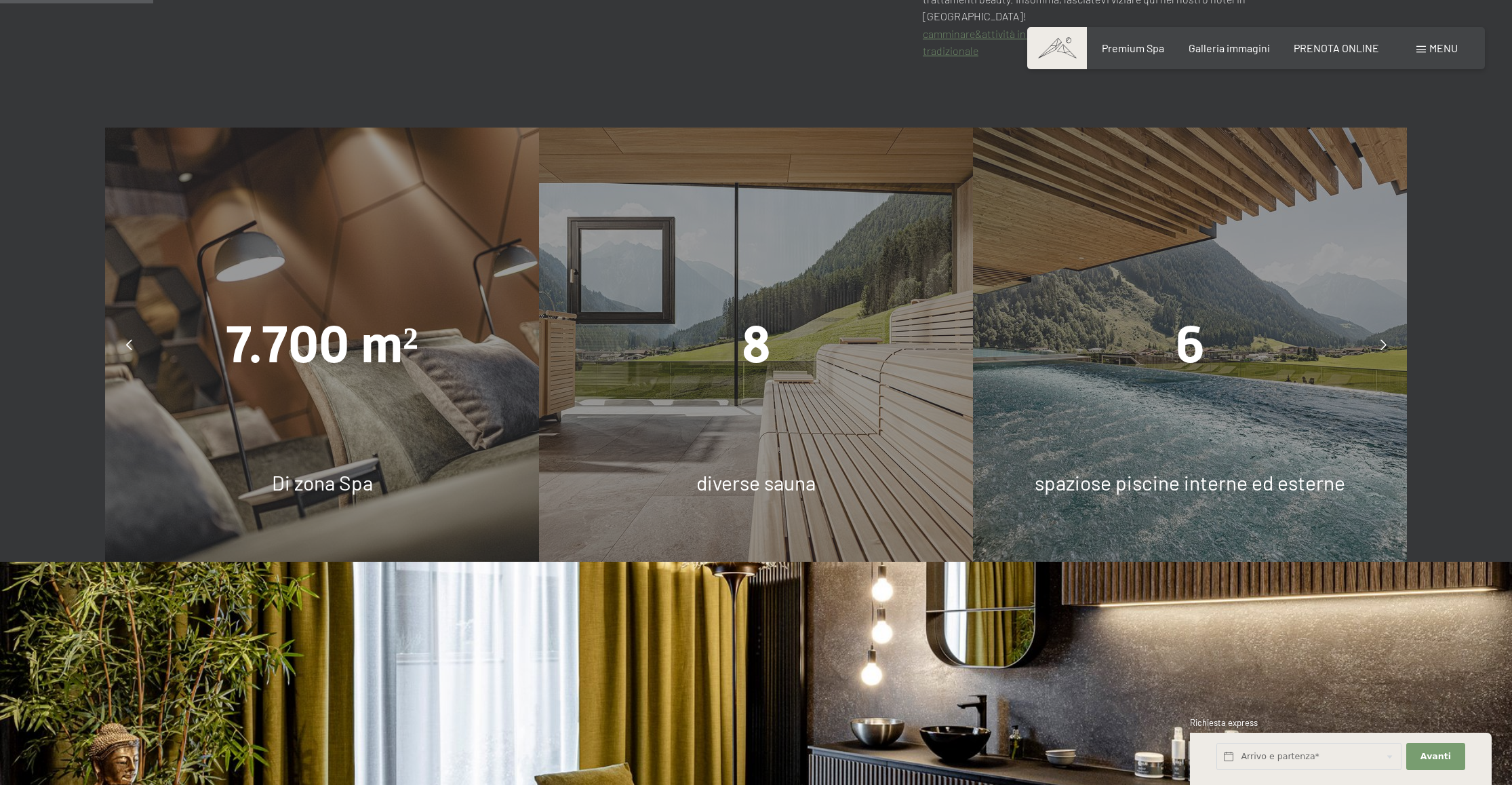
scroll to position [1169, 0]
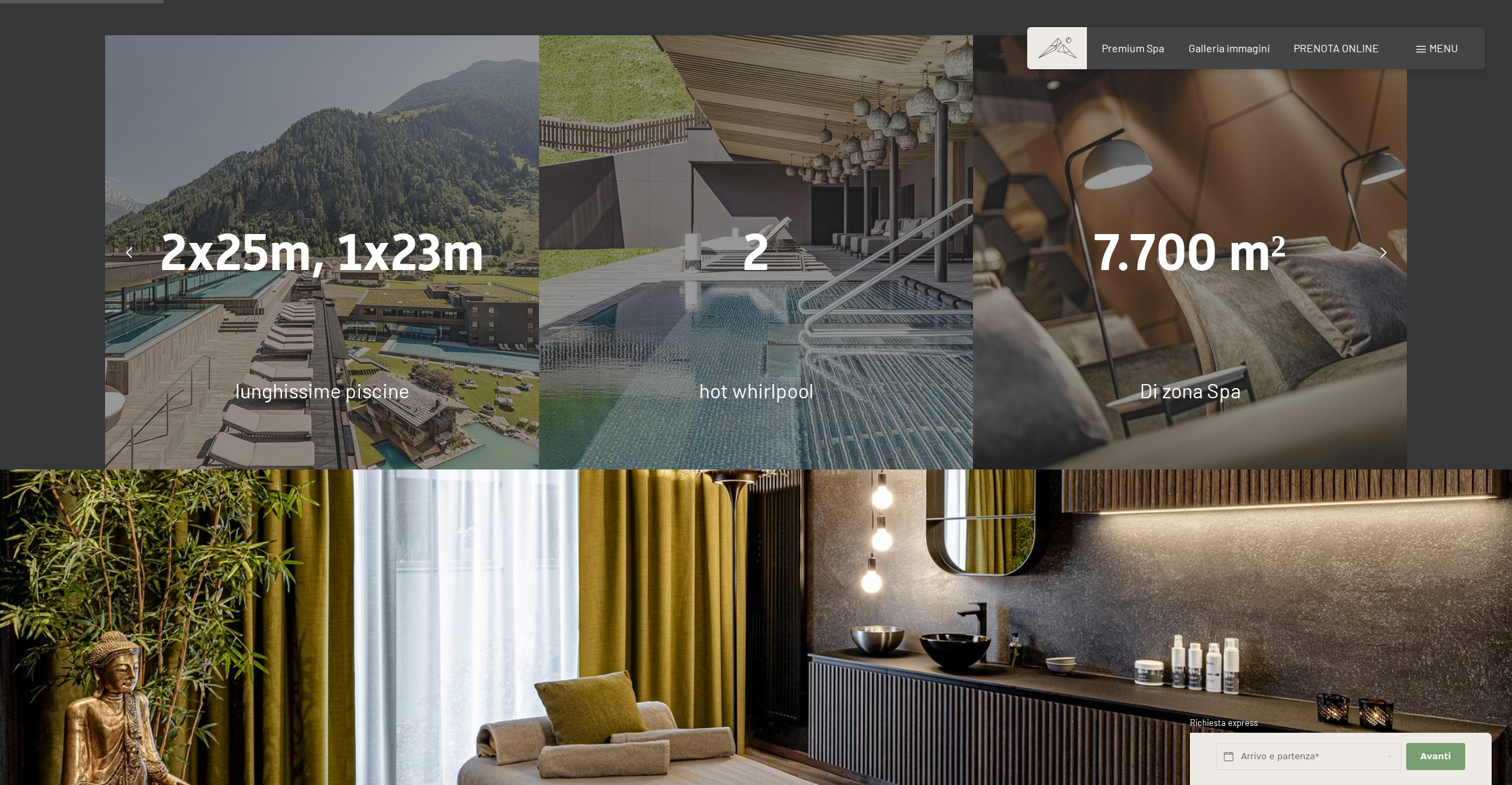
click at [1383, 246] on icon at bounding box center [1383, 251] width 6 height 11
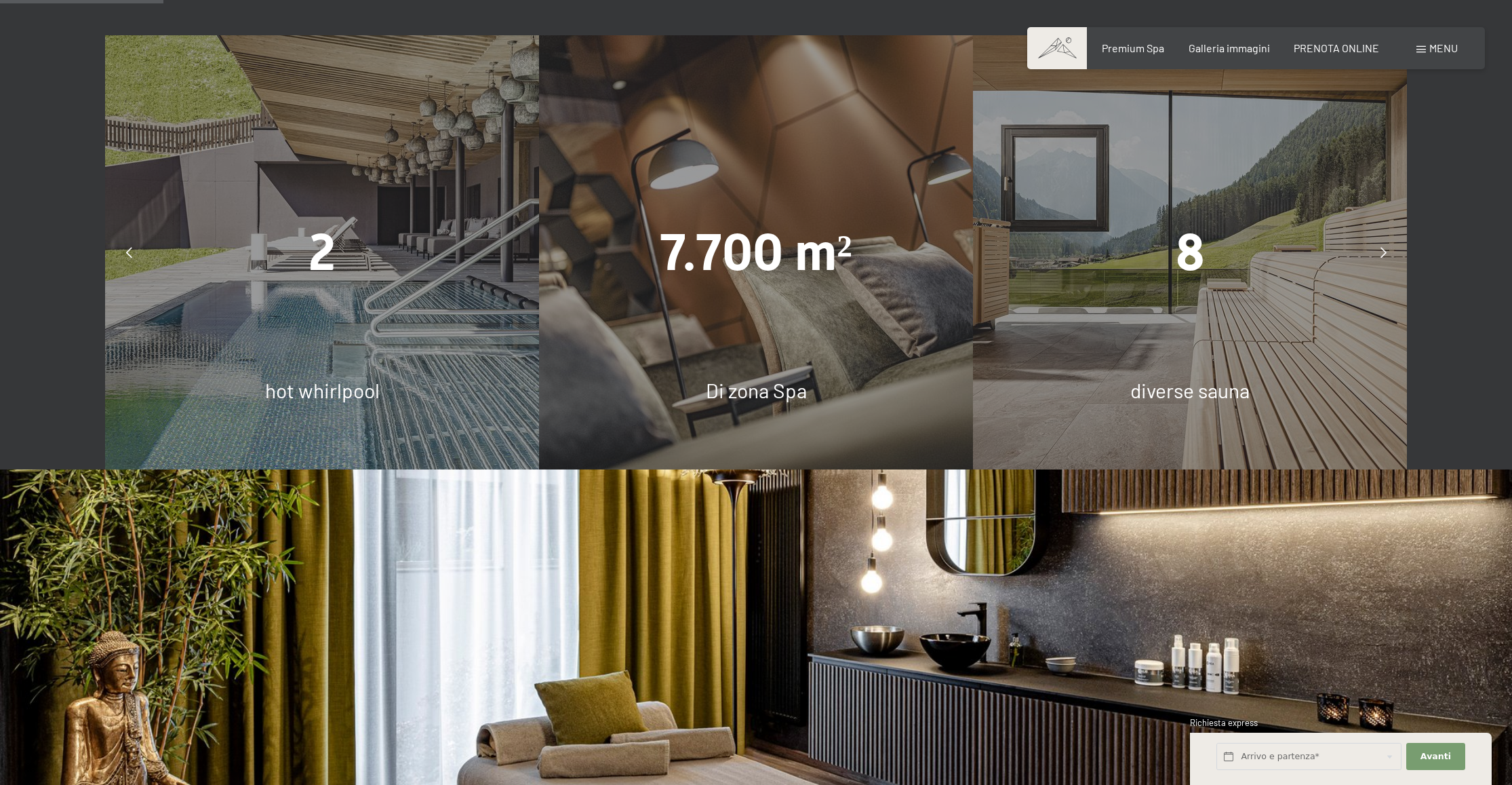
click at [1383, 246] on icon at bounding box center [1383, 251] width 6 height 11
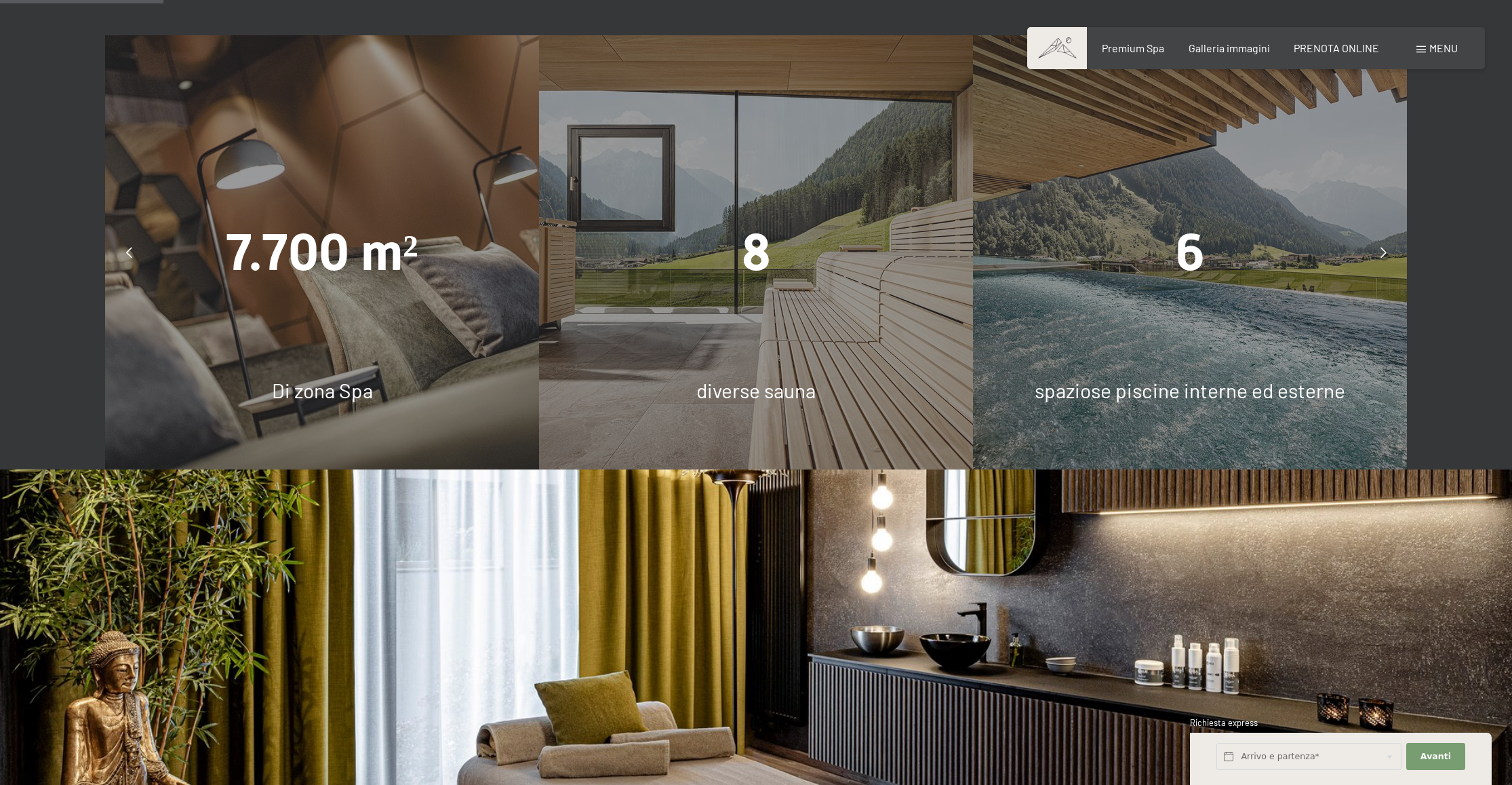
click at [1276, 342] on div "6 spaziose piscine interne ed esterne" at bounding box center [1189, 251] width 434 height 434
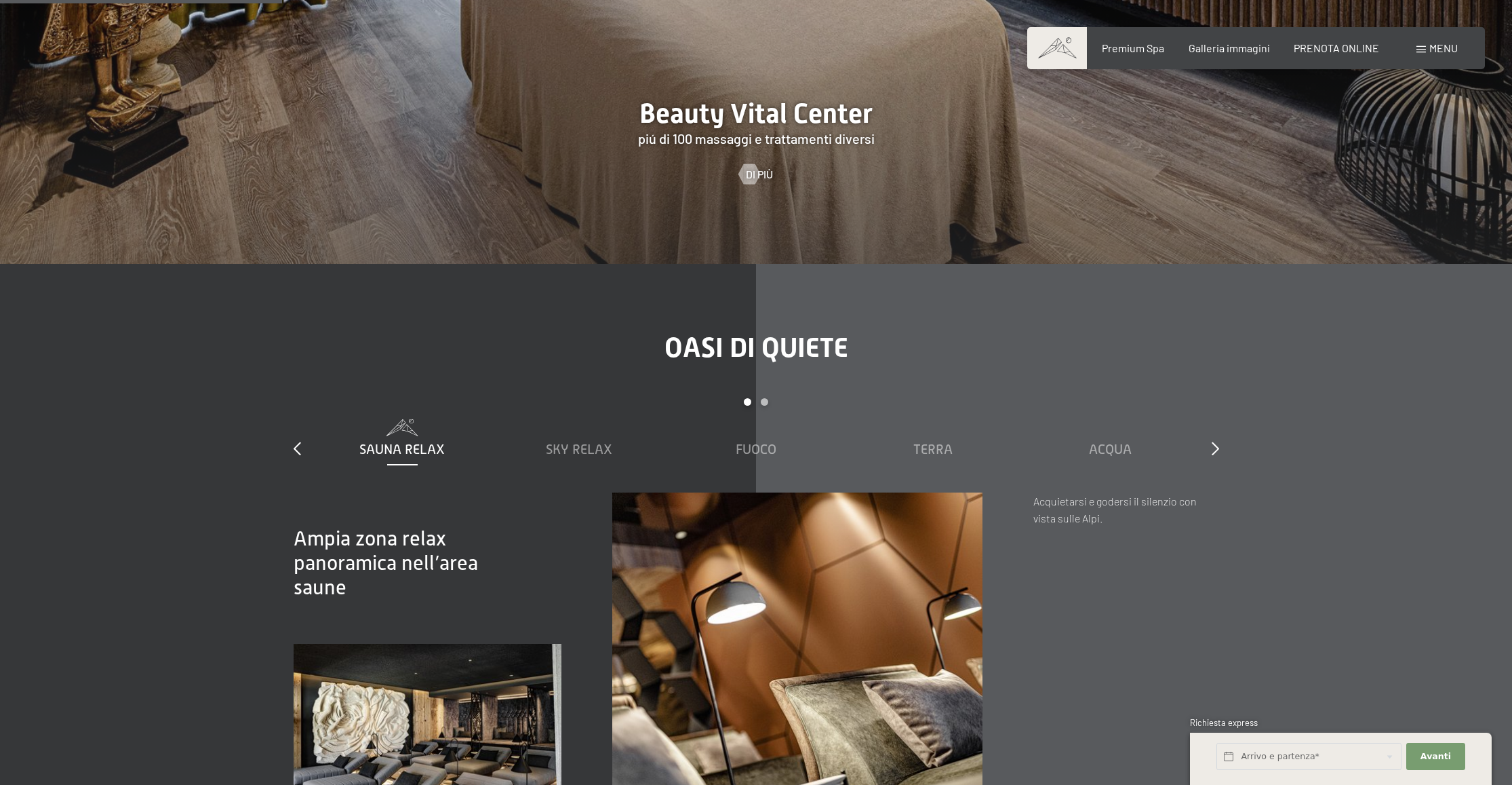
scroll to position [2018, 0]
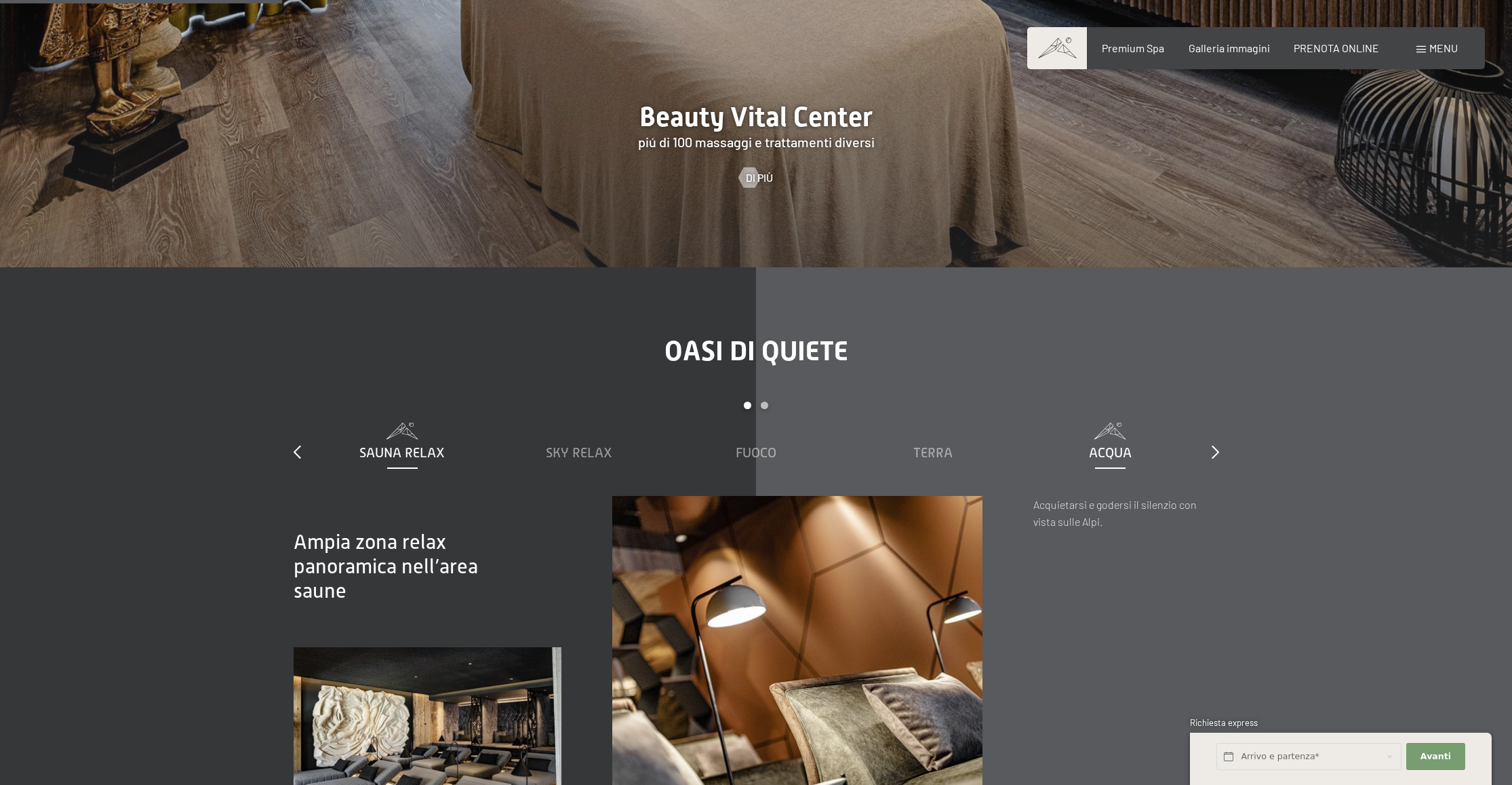
click at [1108, 448] on span "Acqua" at bounding box center [1110, 452] width 43 height 15
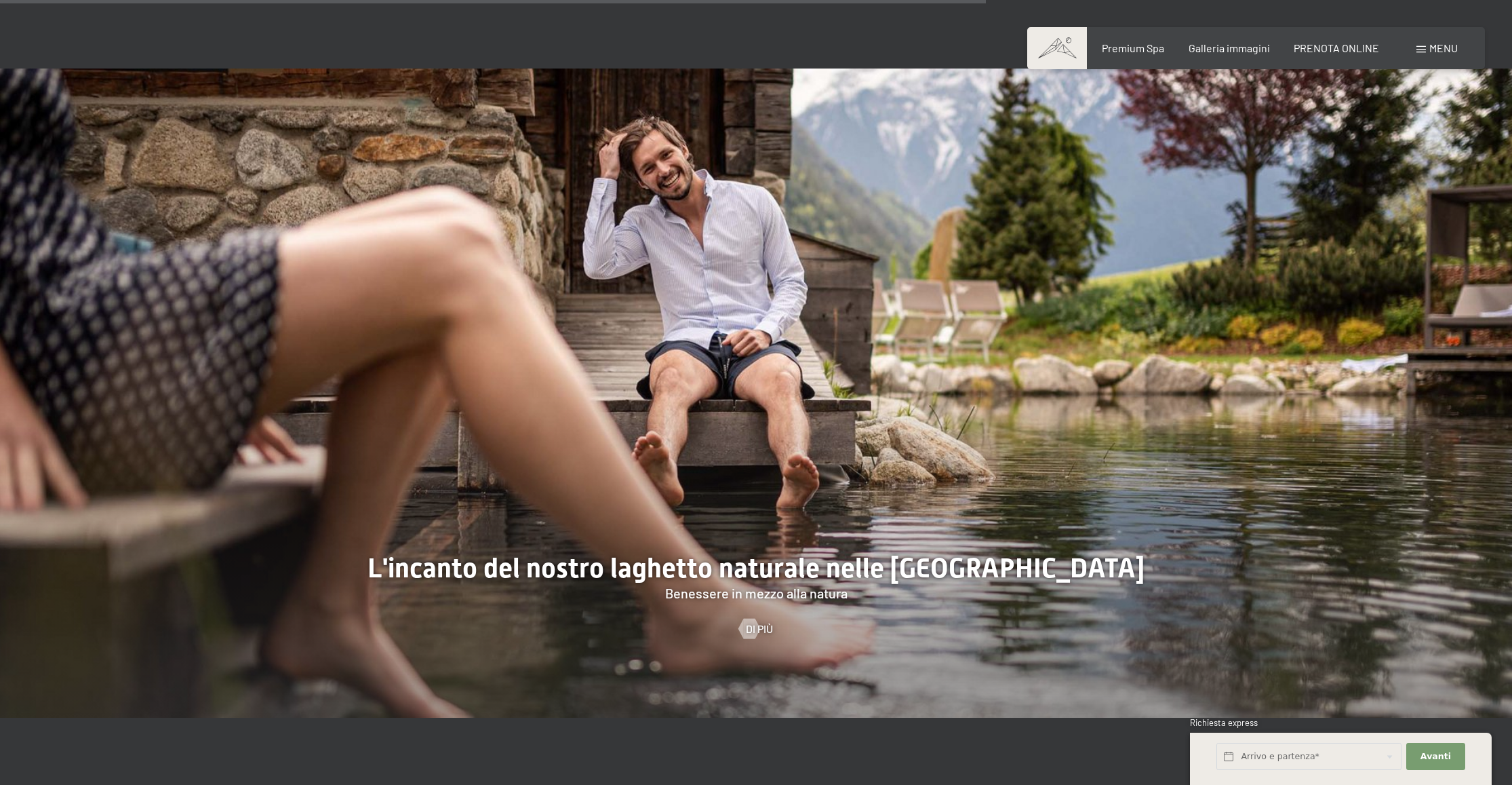
scroll to position [6078, 0]
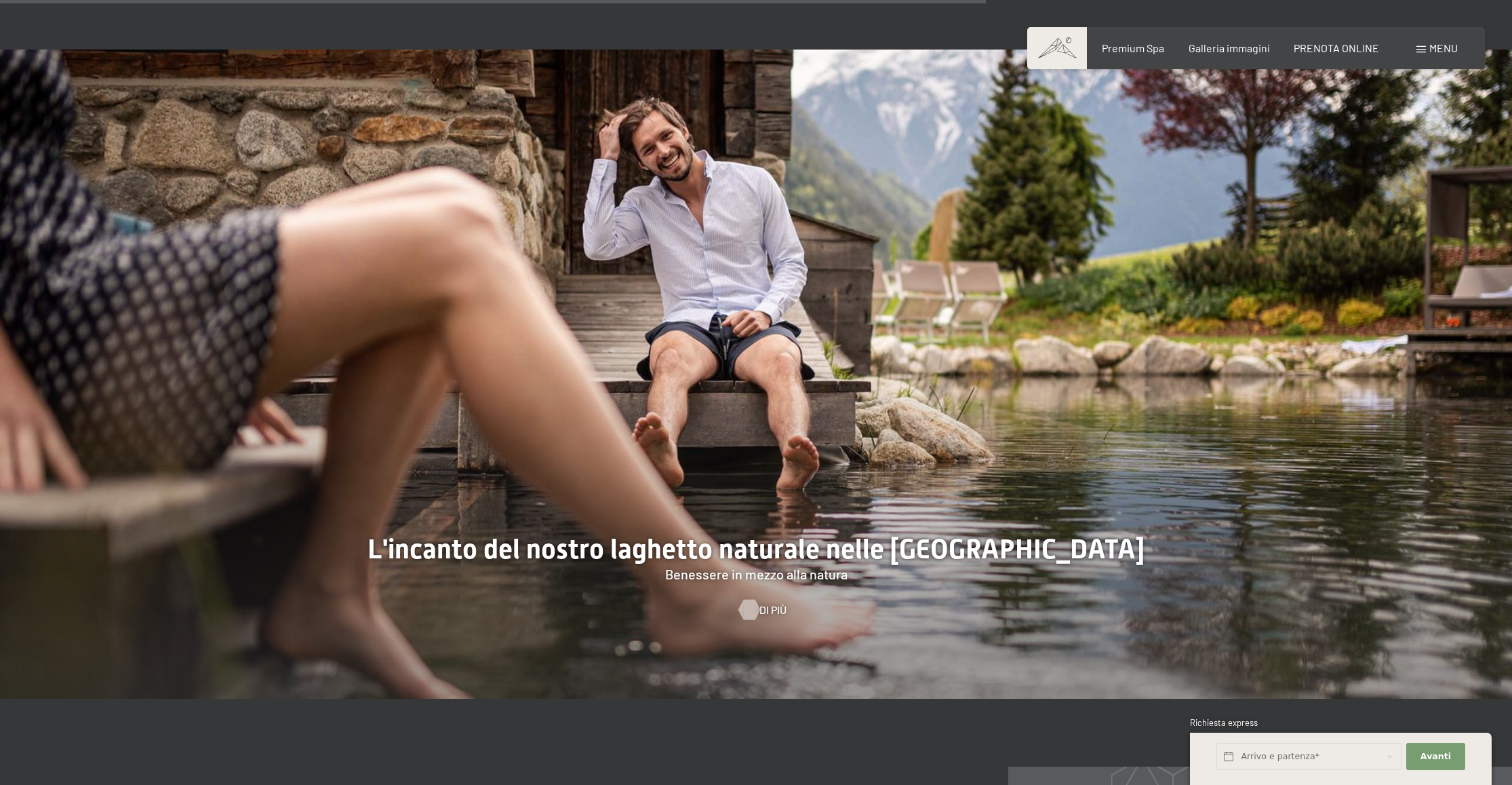
click at [768, 602] on span "Di più" at bounding box center [772, 609] width 27 height 15
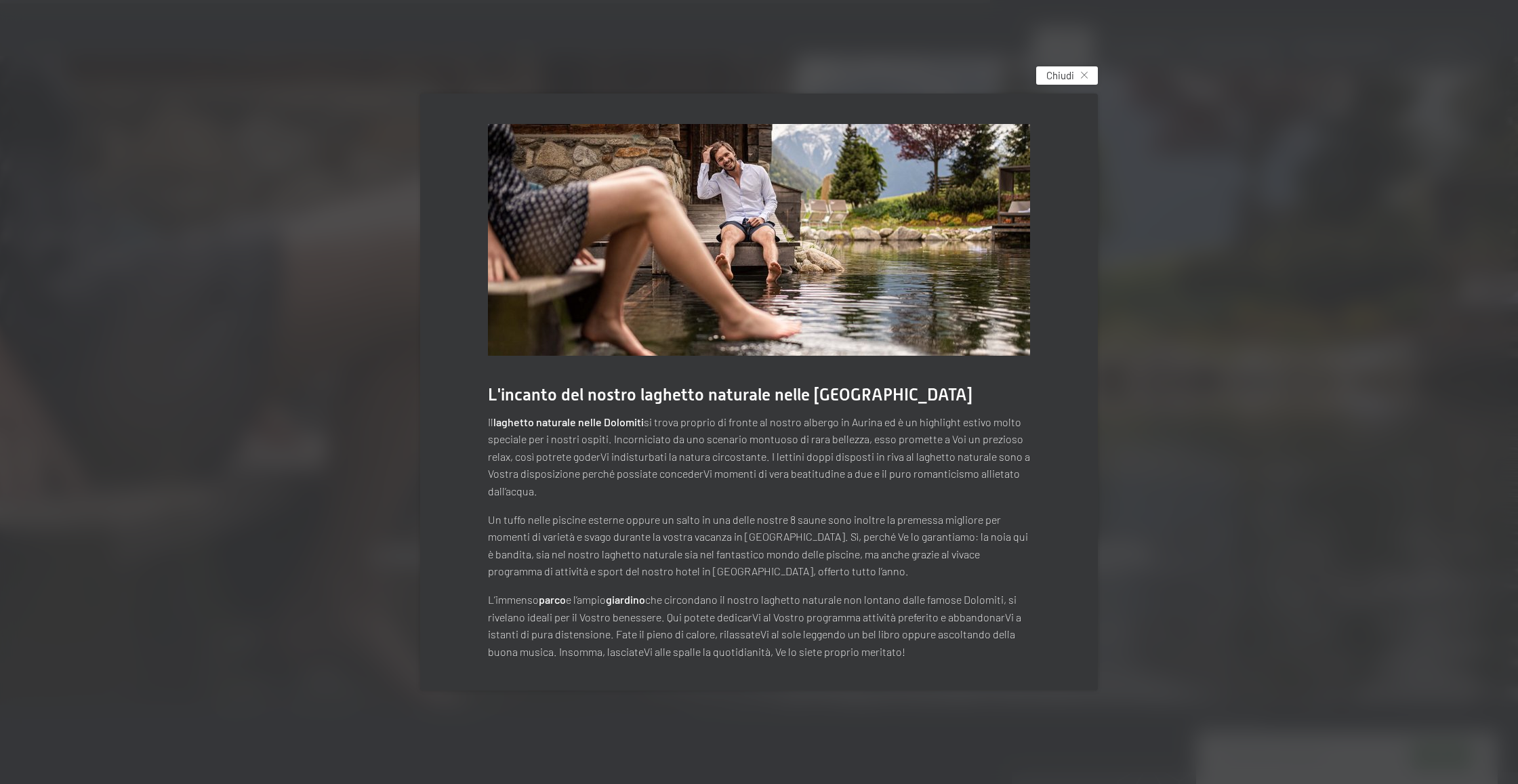
click at [1084, 77] on icon at bounding box center [1083, 74] width 7 height 7
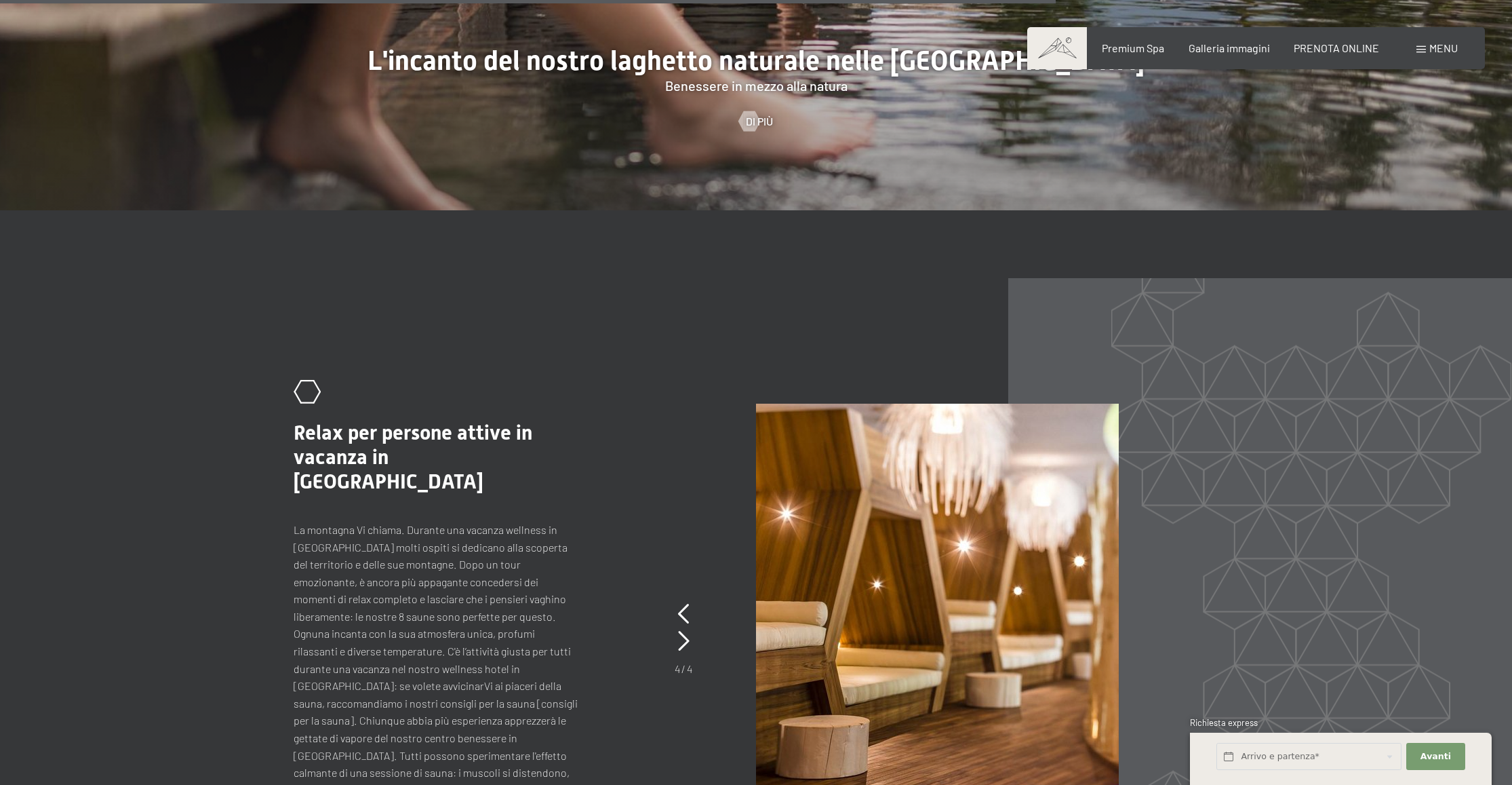
scroll to position [6694, 0]
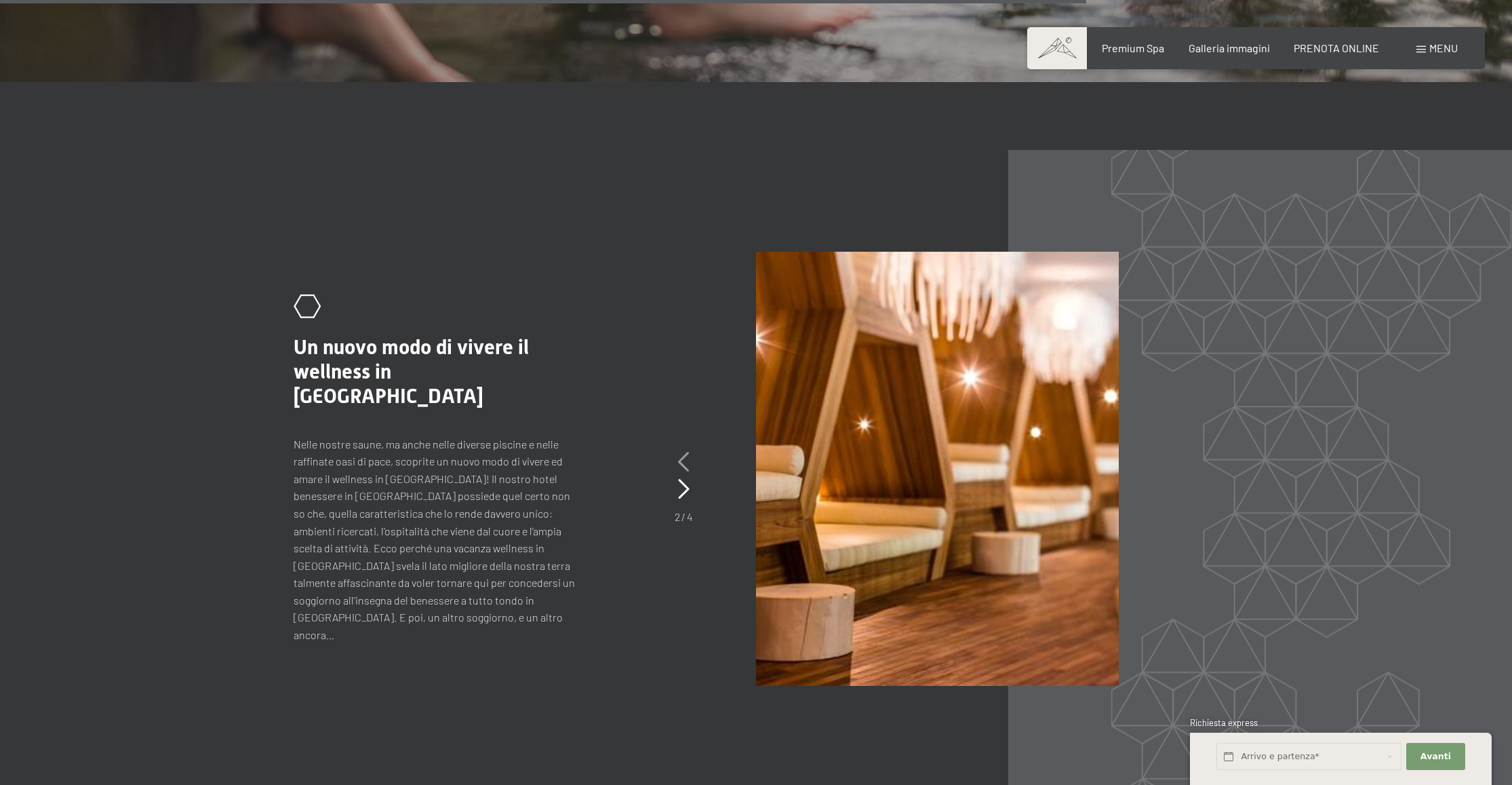
click at [682, 458] on icon at bounding box center [683, 461] width 12 height 20
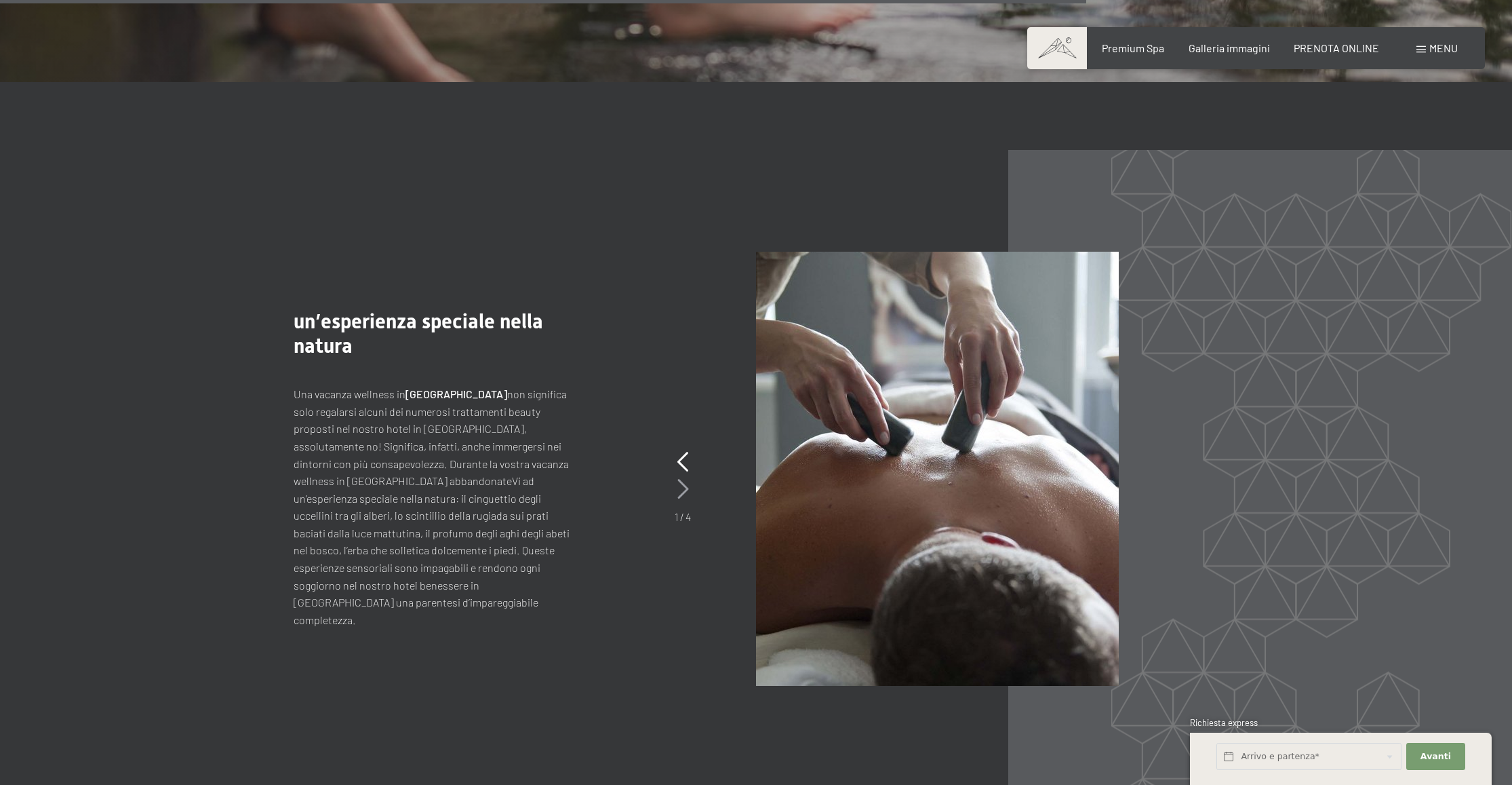
click at [682, 483] on icon at bounding box center [683, 489] width 12 height 20
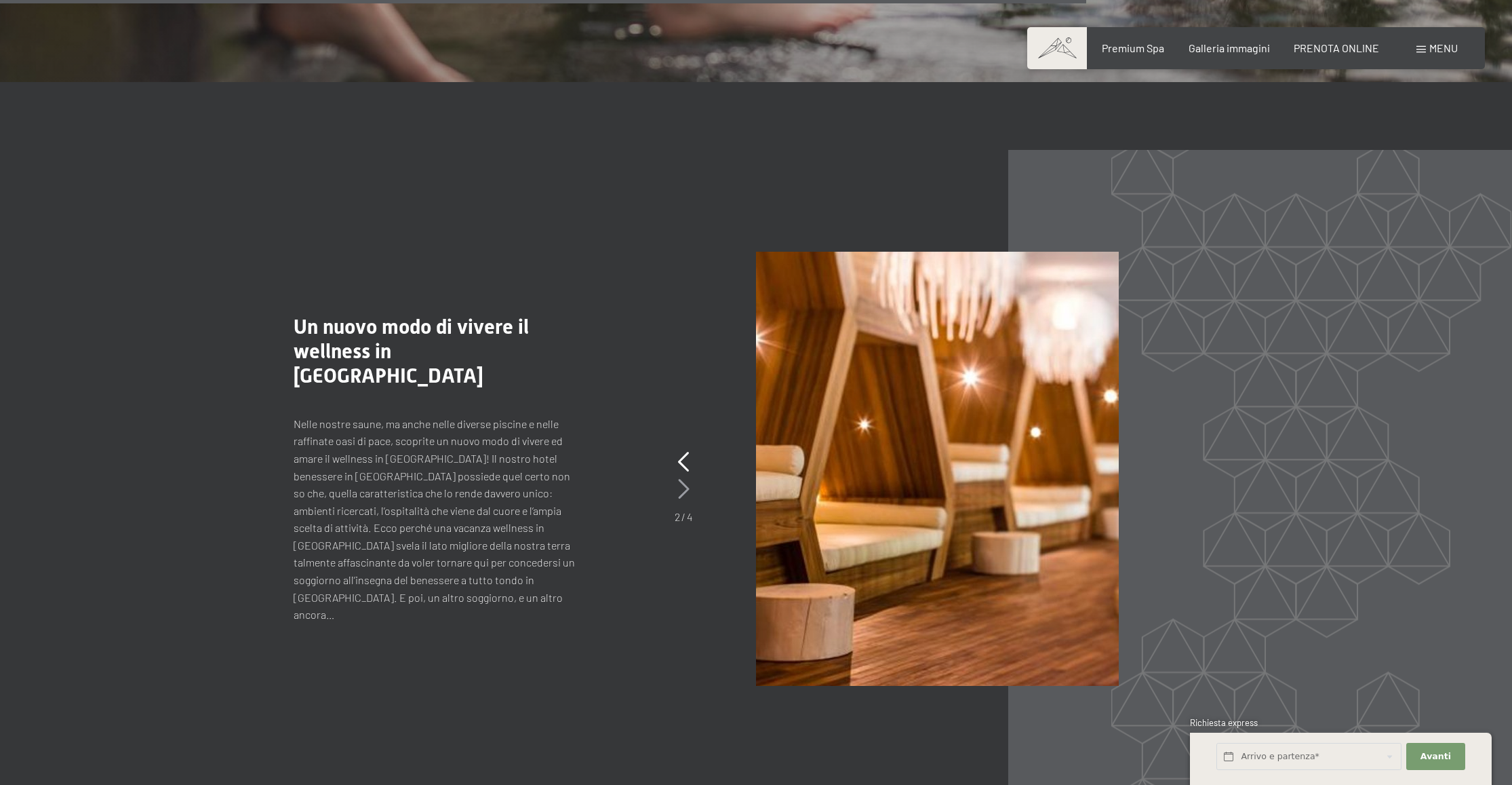
click at [682, 483] on icon at bounding box center [683, 489] width 12 height 20
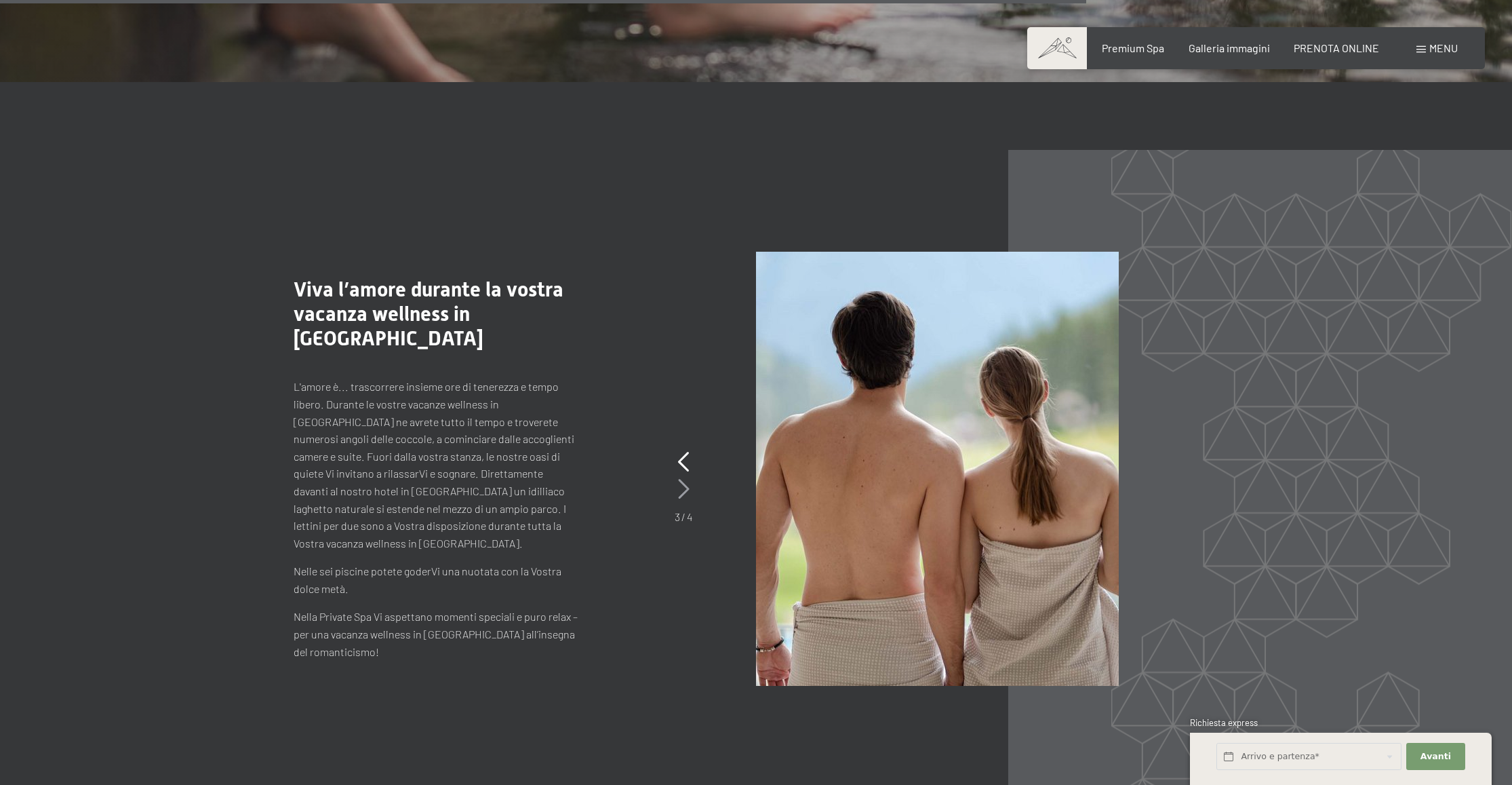
click at [682, 483] on icon at bounding box center [683, 489] width 12 height 20
